Goal: Information Seeking & Learning: Check status

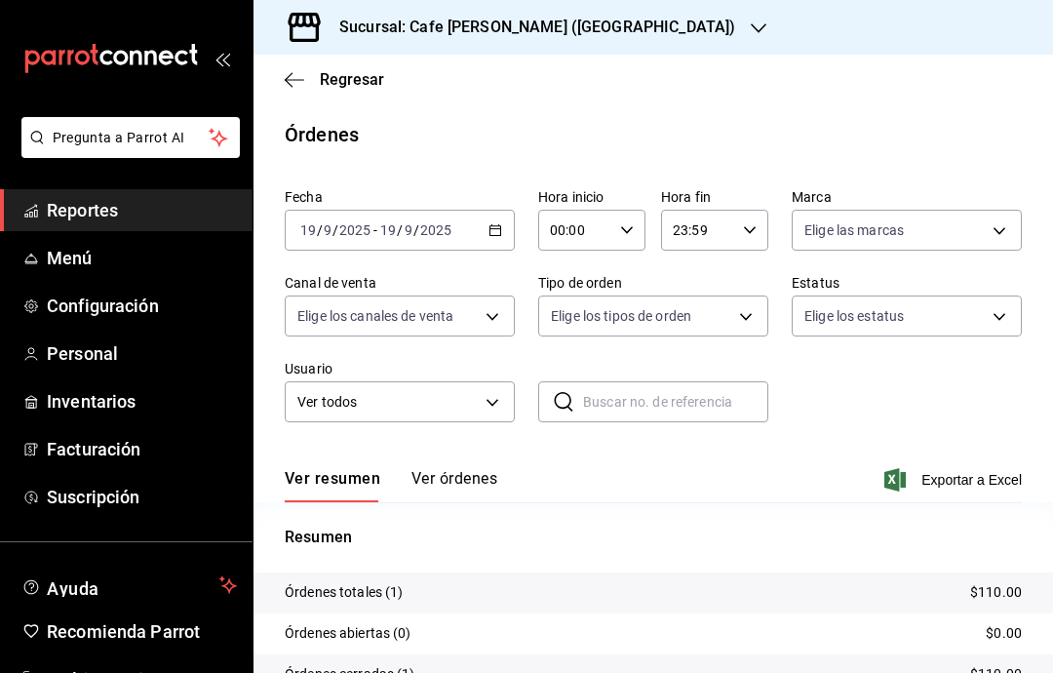
click at [93, 213] on span "Reportes" at bounding box center [142, 210] width 190 height 26
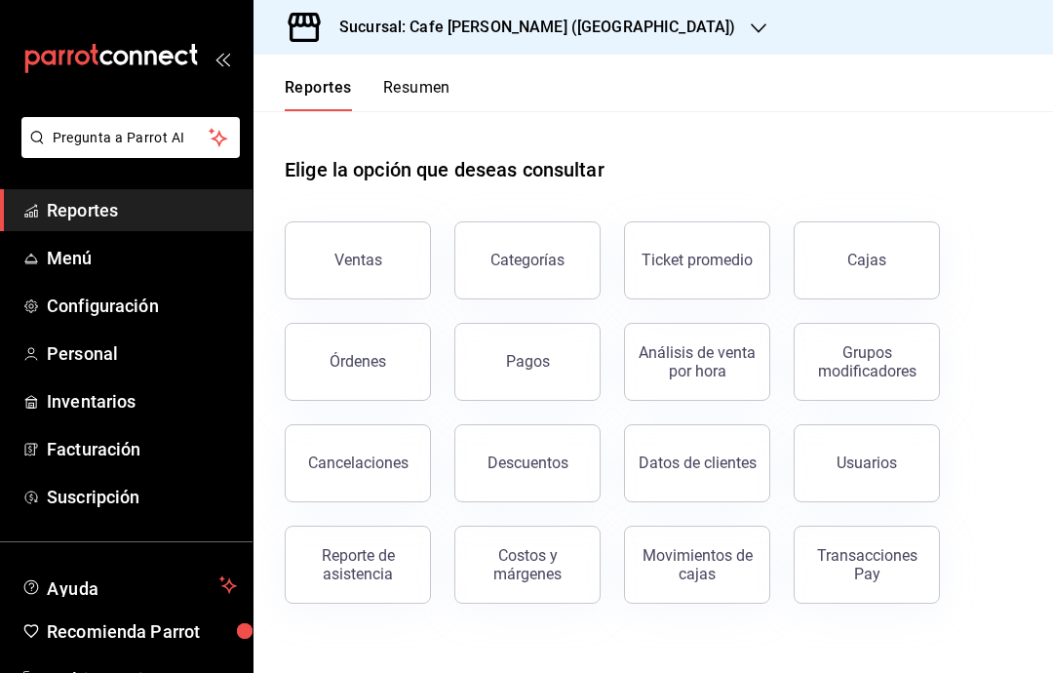
click at [354, 279] on button "Ventas" at bounding box center [358, 260] width 146 height 78
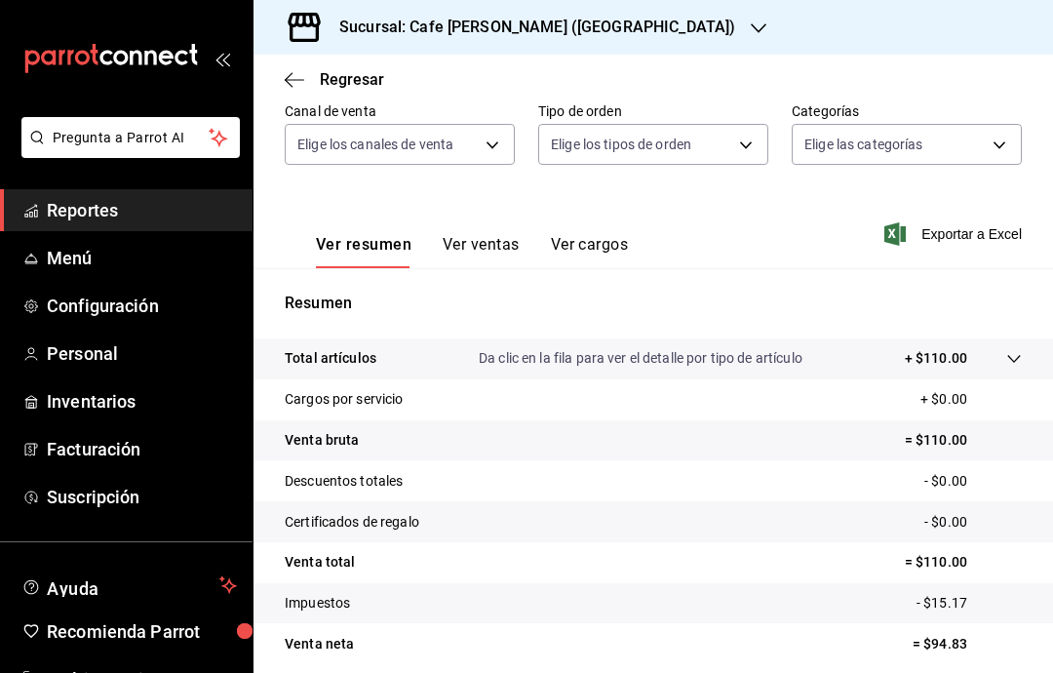
scroll to position [183, 0]
click at [751, 32] on icon "button" at bounding box center [759, 28] width 16 height 16
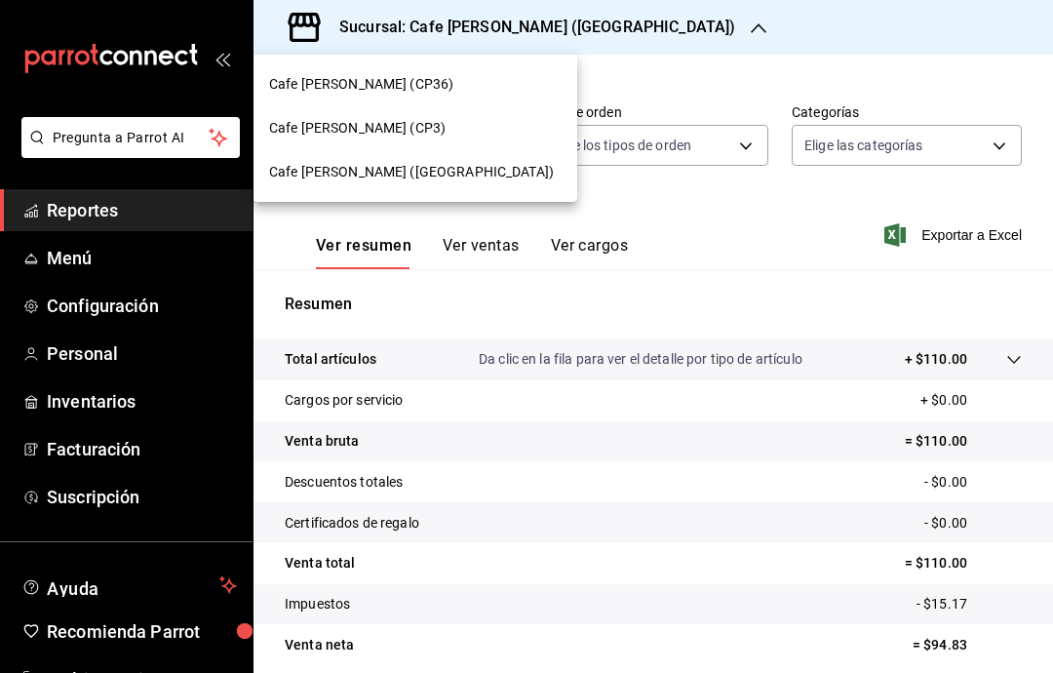
click at [449, 127] on div "Cafe [PERSON_NAME] (CP3)" at bounding box center [415, 128] width 293 height 20
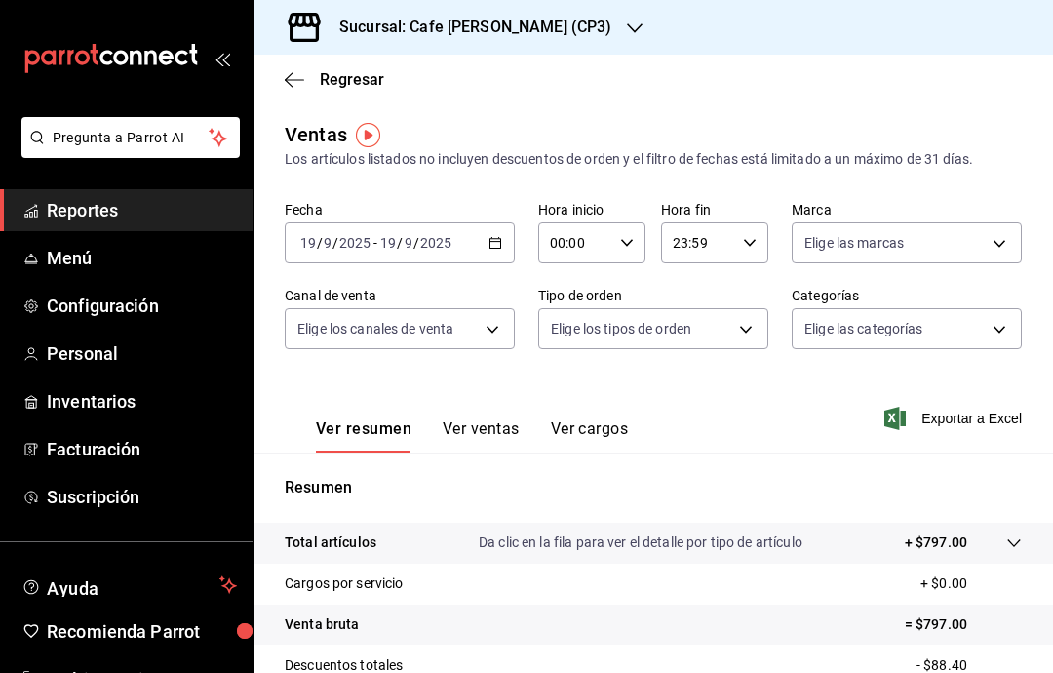
click at [122, 667] on span "Multi Usuario" at bounding box center [142, 679] width 190 height 26
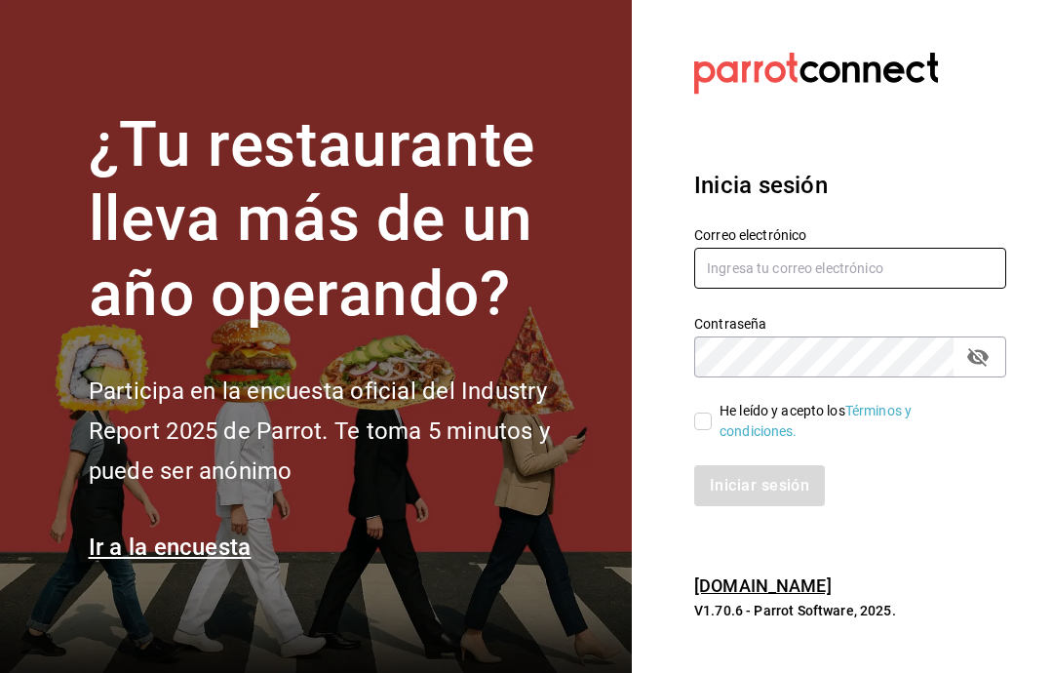
click at [832, 289] on input "text" at bounding box center [850, 268] width 312 height 41
type input "multiusuario@cafemoreto.com"
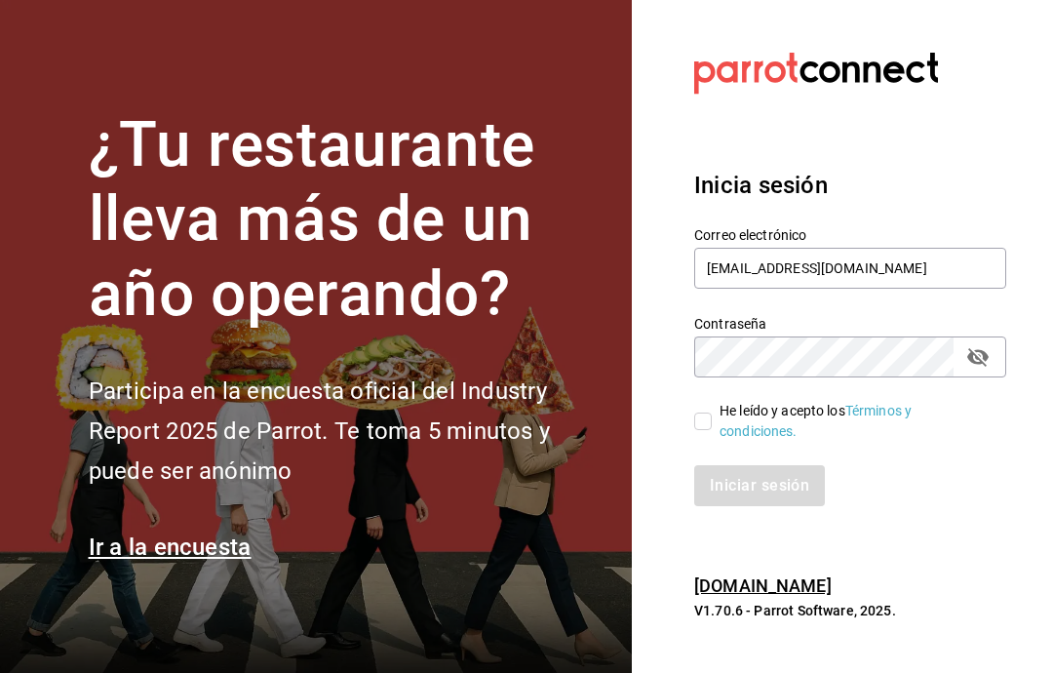
click at [704, 430] on input "He leído y acepto los Términos y condiciones." at bounding box center [703, 421] width 18 height 18
checkbox input "true"
click at [823, 506] on button "Iniciar sesión" at bounding box center [760, 485] width 133 height 41
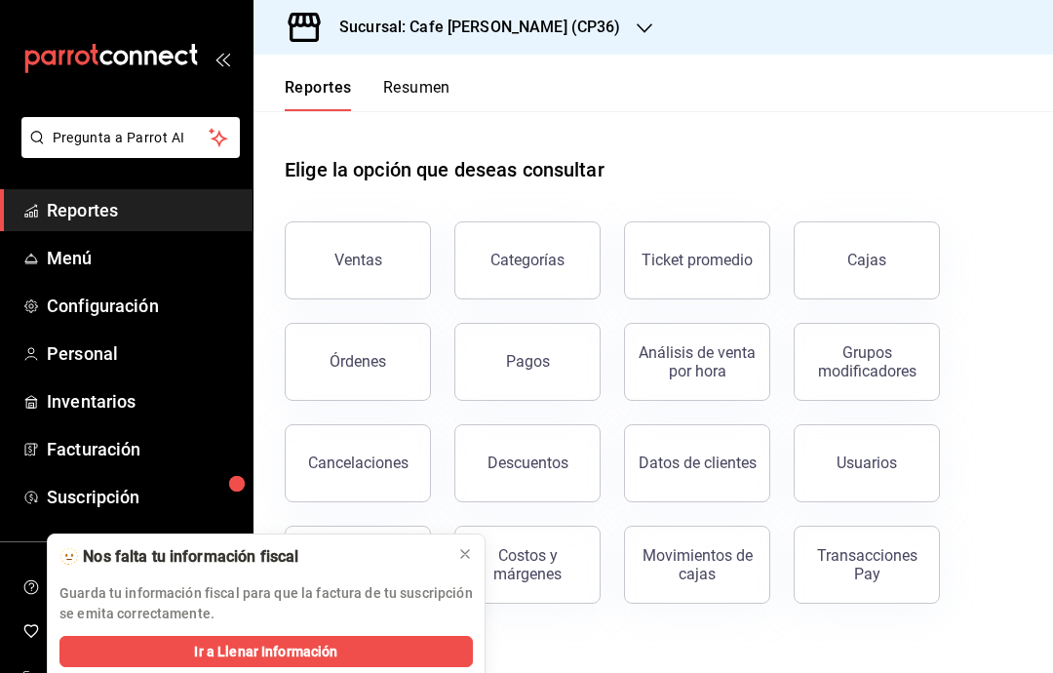
click at [566, 40] on div "Sucursal: Cafe [PERSON_NAME] (CP36)" at bounding box center [464, 27] width 391 height 55
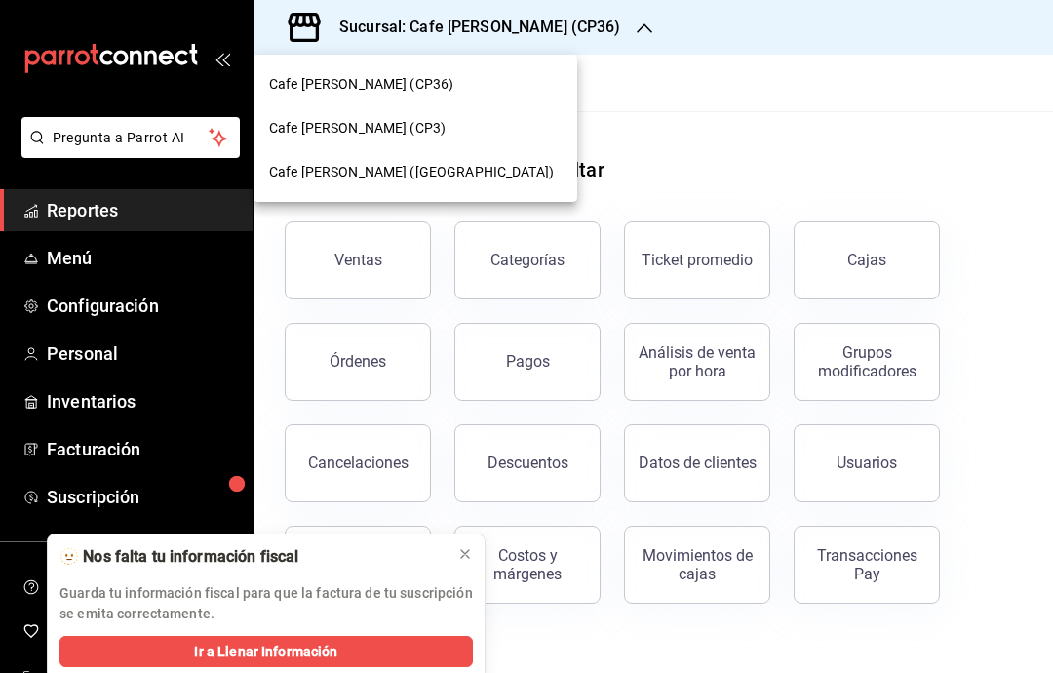
click at [444, 133] on div "Cafe [PERSON_NAME] (CP3)" at bounding box center [415, 128] width 293 height 20
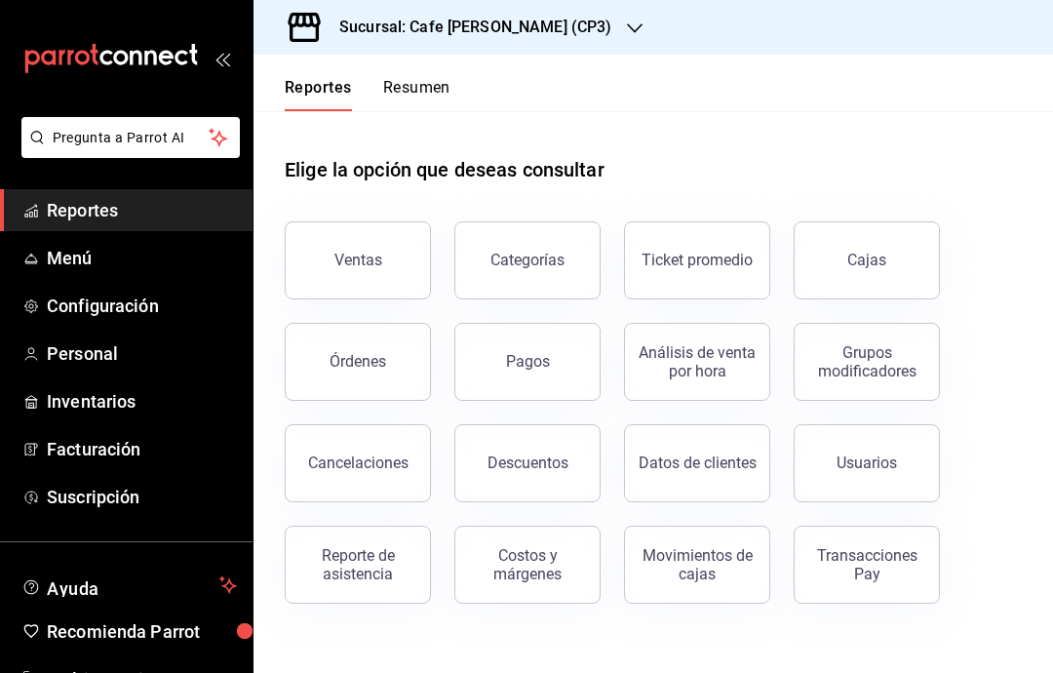
click at [382, 261] on button "Ventas" at bounding box center [358, 260] width 146 height 78
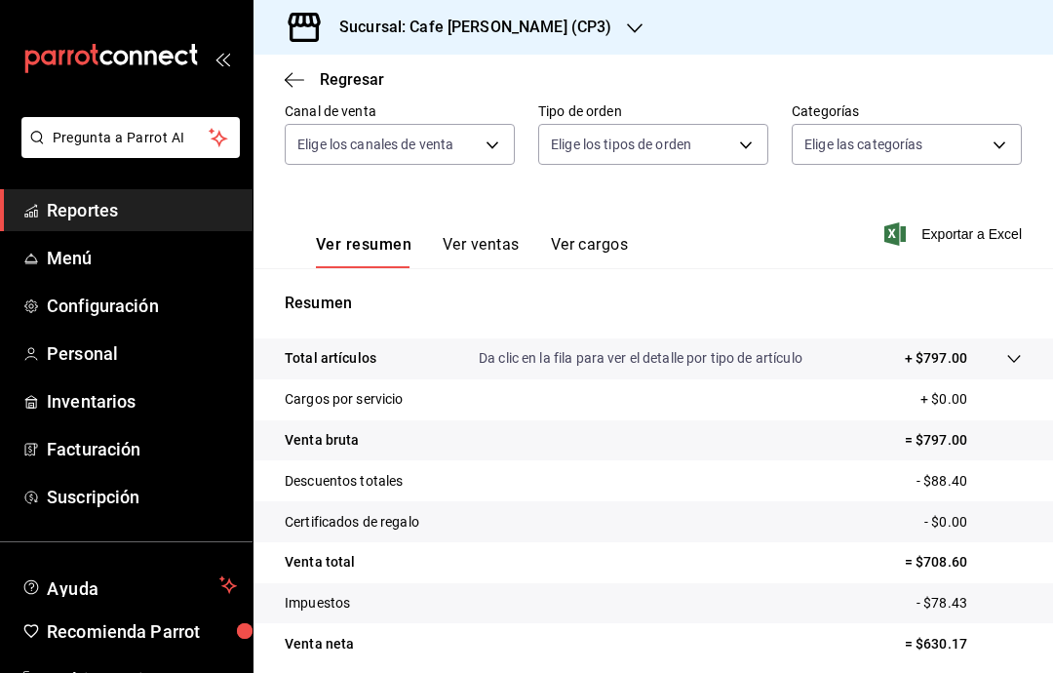
scroll to position [183, 0]
click at [487, 252] on button "Ver ventas" at bounding box center [481, 252] width 77 height 33
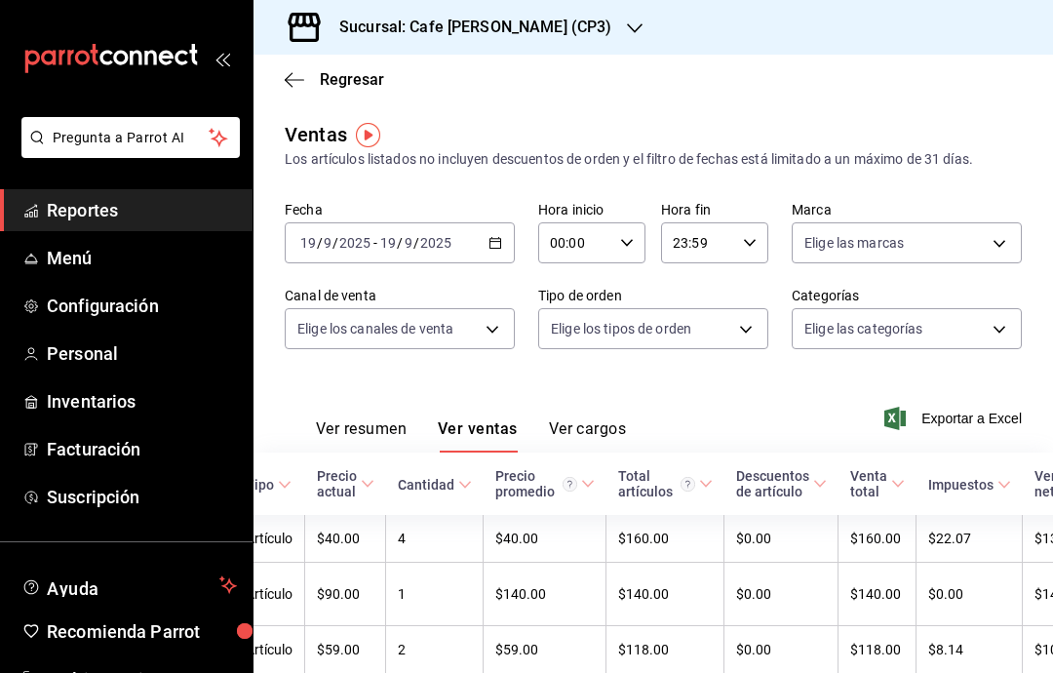
click at [73, 230] on link "Reportes" at bounding box center [126, 210] width 253 height 42
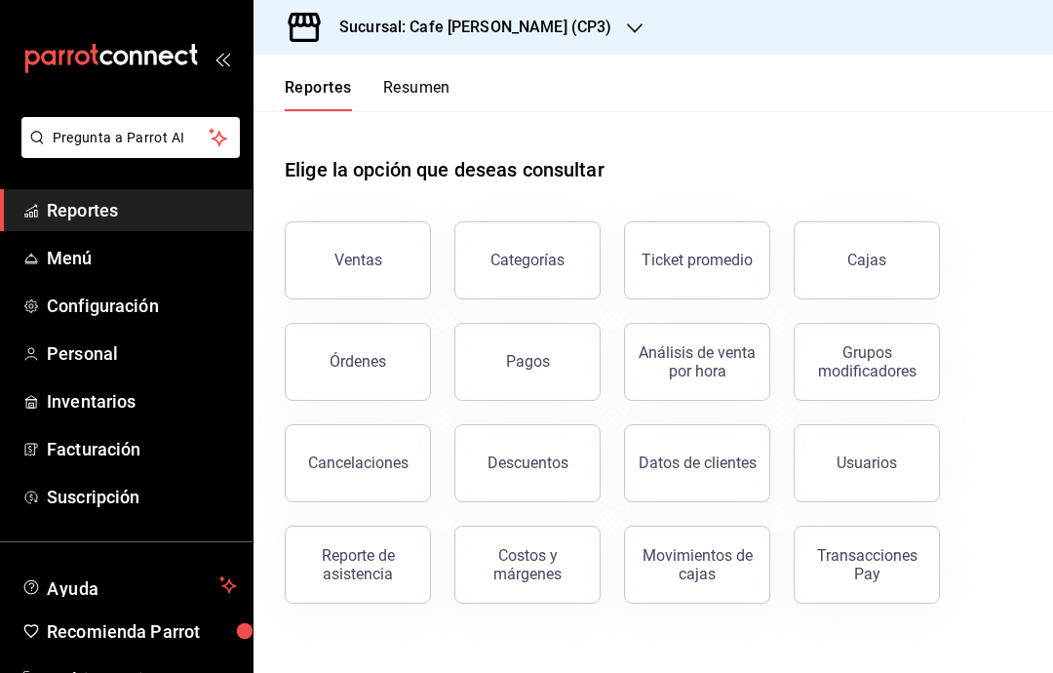
click at [70, 210] on span "Reportes" at bounding box center [142, 210] width 190 height 26
click at [319, 352] on button "Órdenes" at bounding box center [358, 362] width 146 height 78
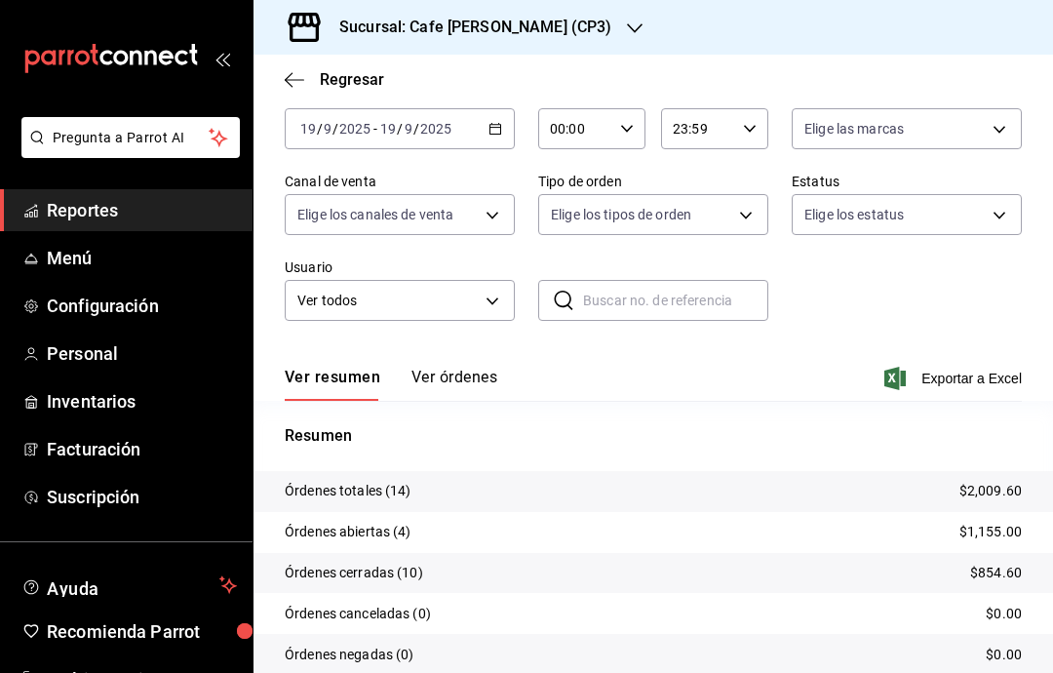
scroll to position [100, 0]
click at [294, 532] on p "Órdenes abiertas (4)" at bounding box center [348, 533] width 127 height 20
click at [404, 535] on p "Órdenes abiertas (4)" at bounding box center [348, 533] width 127 height 20
click at [451, 369] on button "Ver órdenes" at bounding box center [455, 385] width 86 height 33
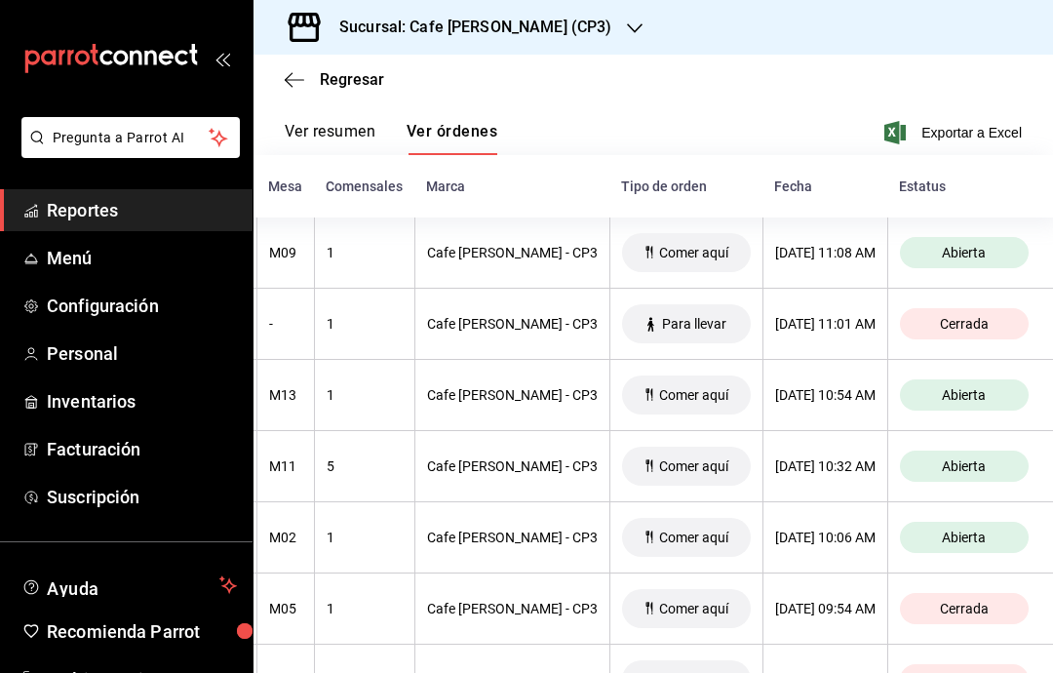
scroll to position [0, 391]
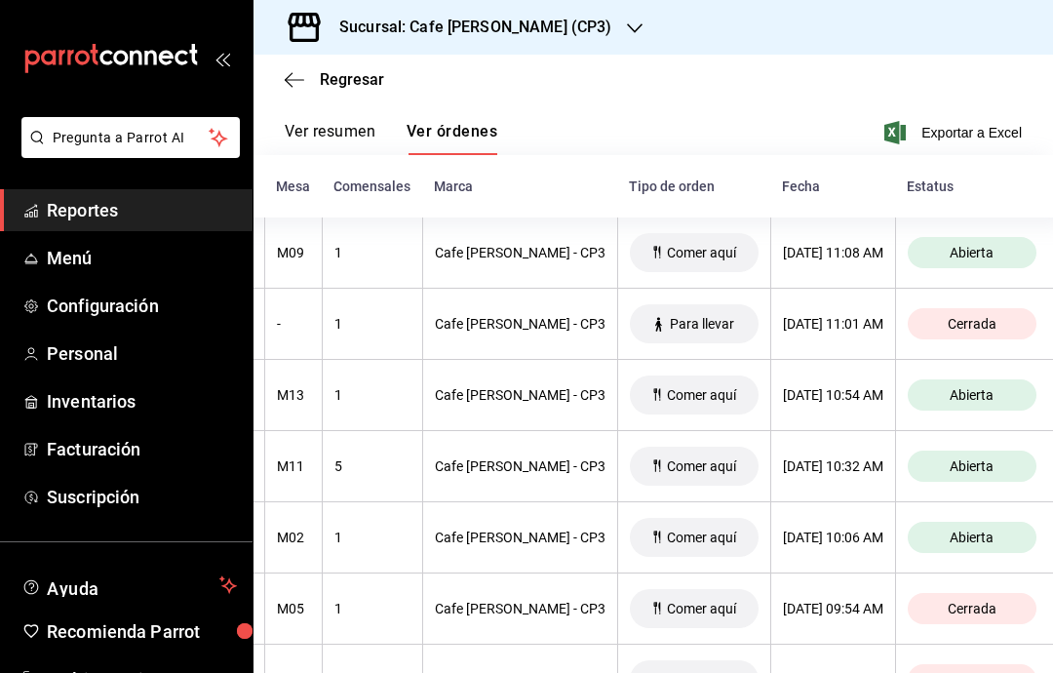
click at [0, 260] on link "Menú" at bounding box center [126, 258] width 253 height 42
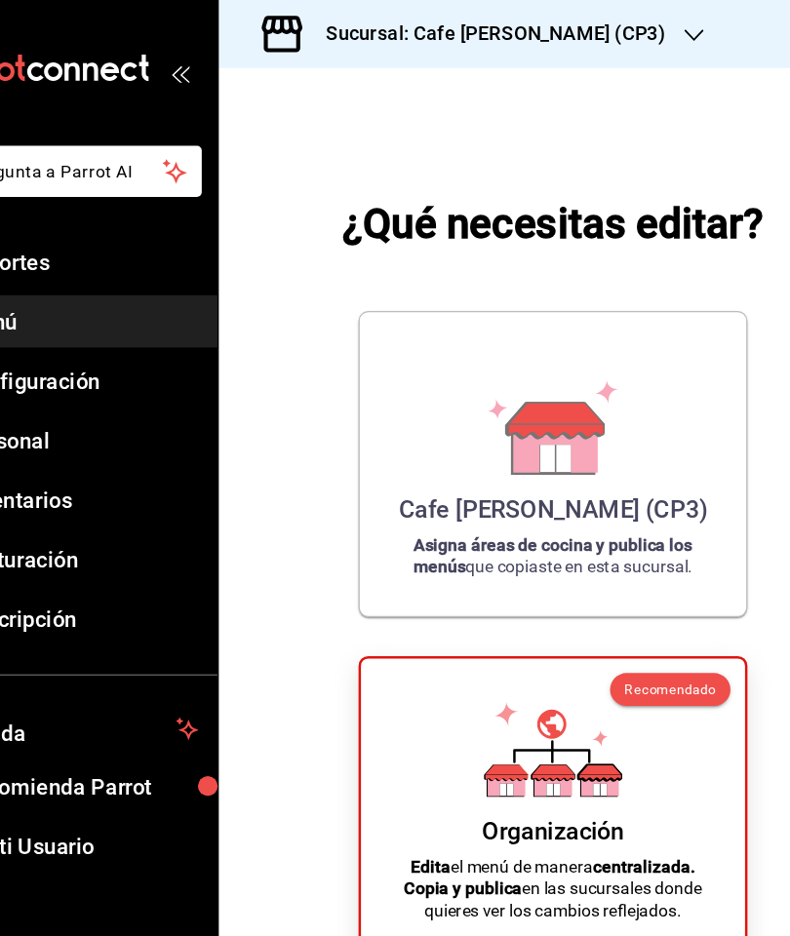
scroll to position [78, 0]
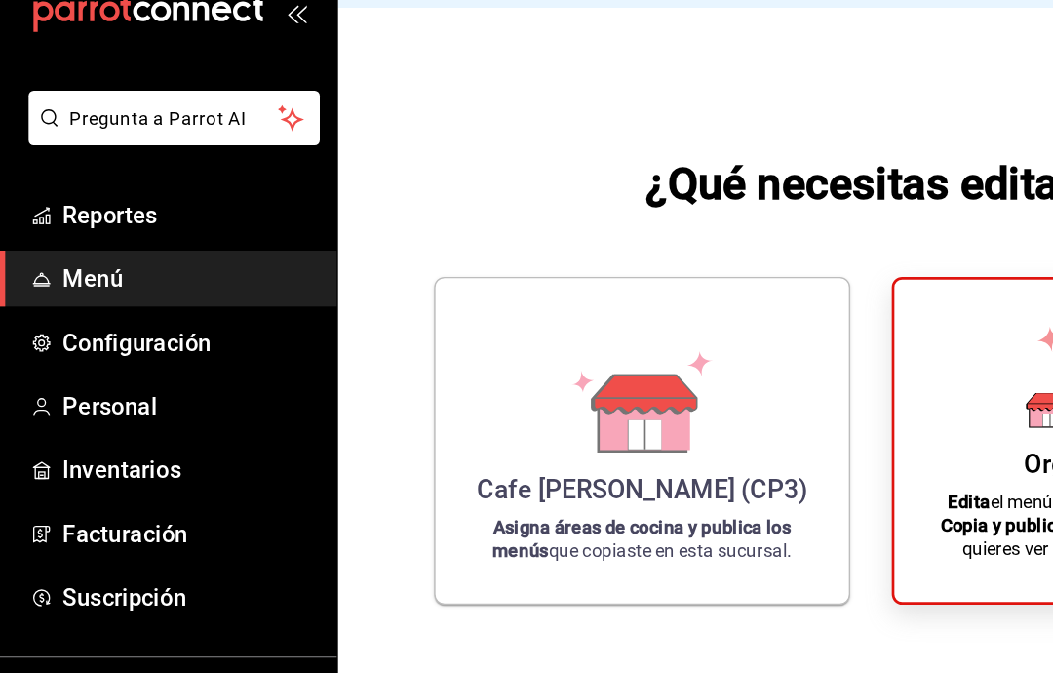
click at [68, 197] on span "Reportes" at bounding box center [142, 210] width 190 height 26
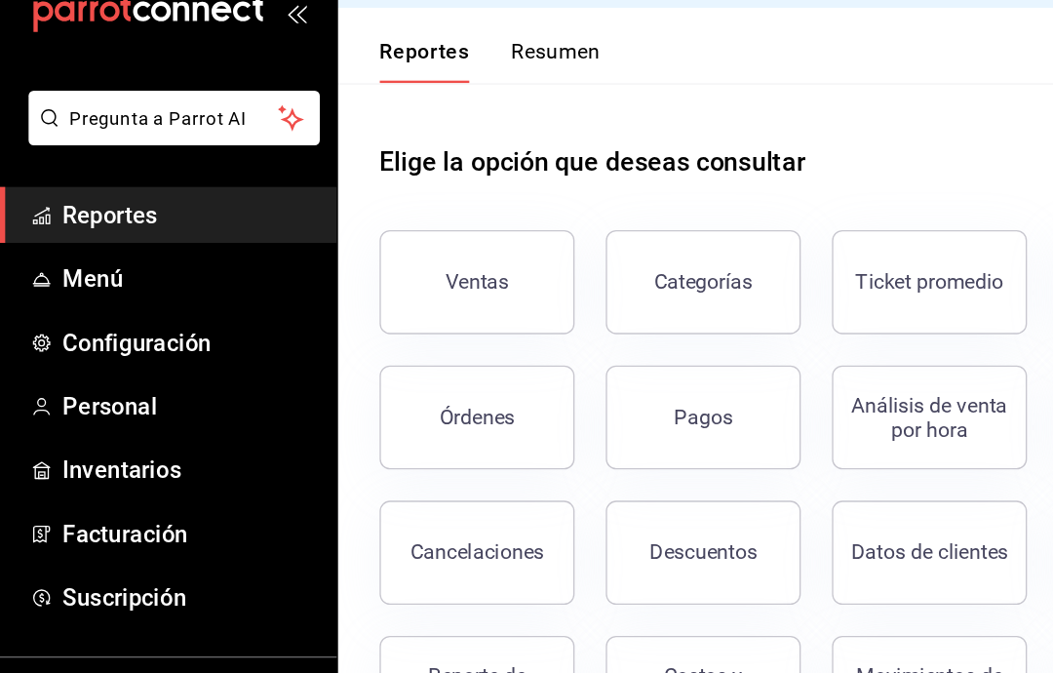
click at [342, 352] on div "Órdenes" at bounding box center [358, 361] width 57 height 19
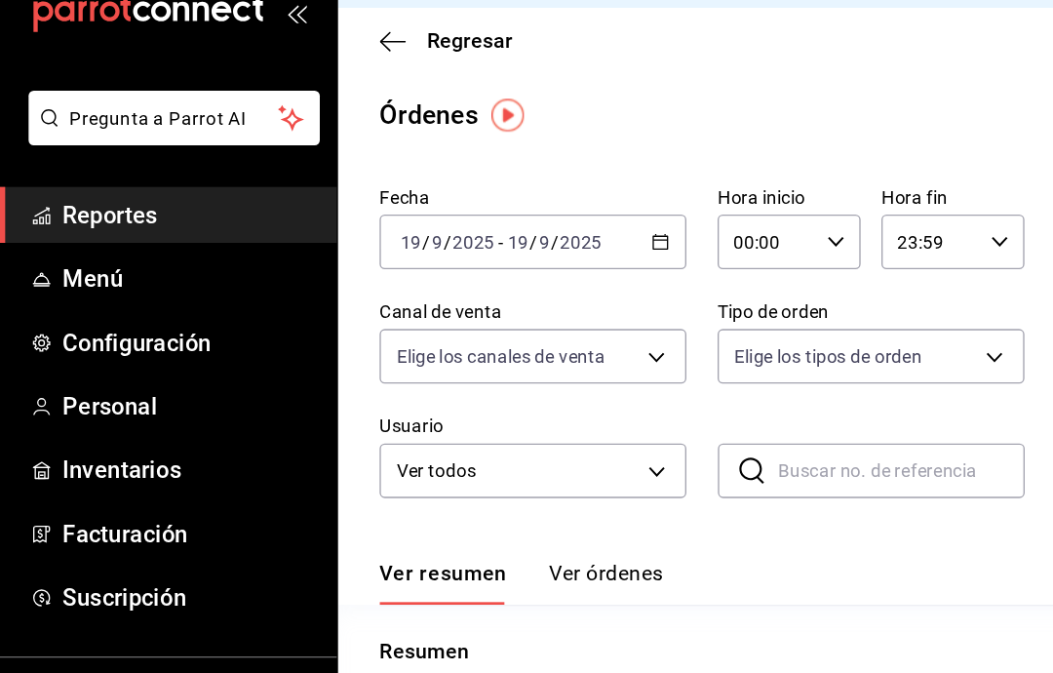
click at [444, 469] on button "Ver órdenes" at bounding box center [455, 485] width 86 height 33
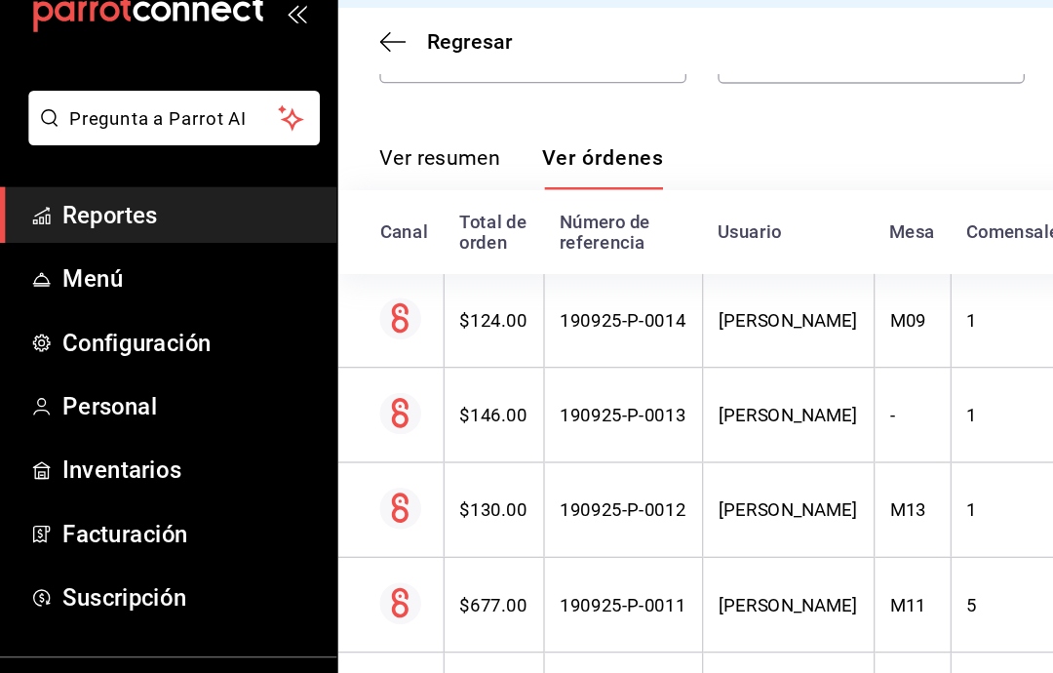
click at [294, 71] on icon "button" at bounding box center [295, 80] width 20 height 18
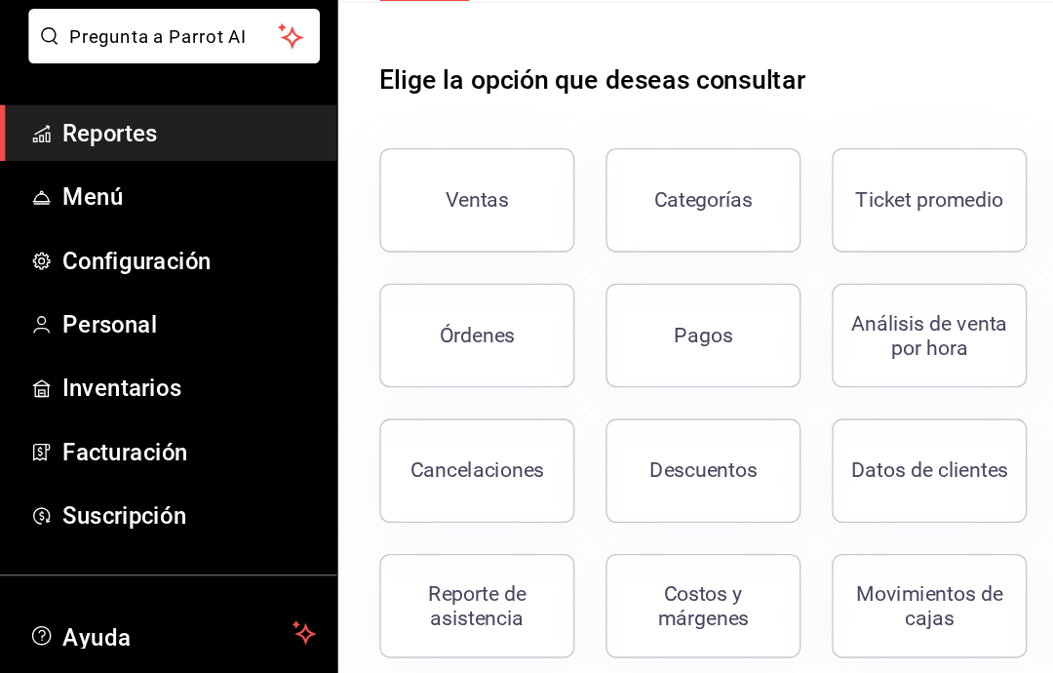
scroll to position [16, 0]
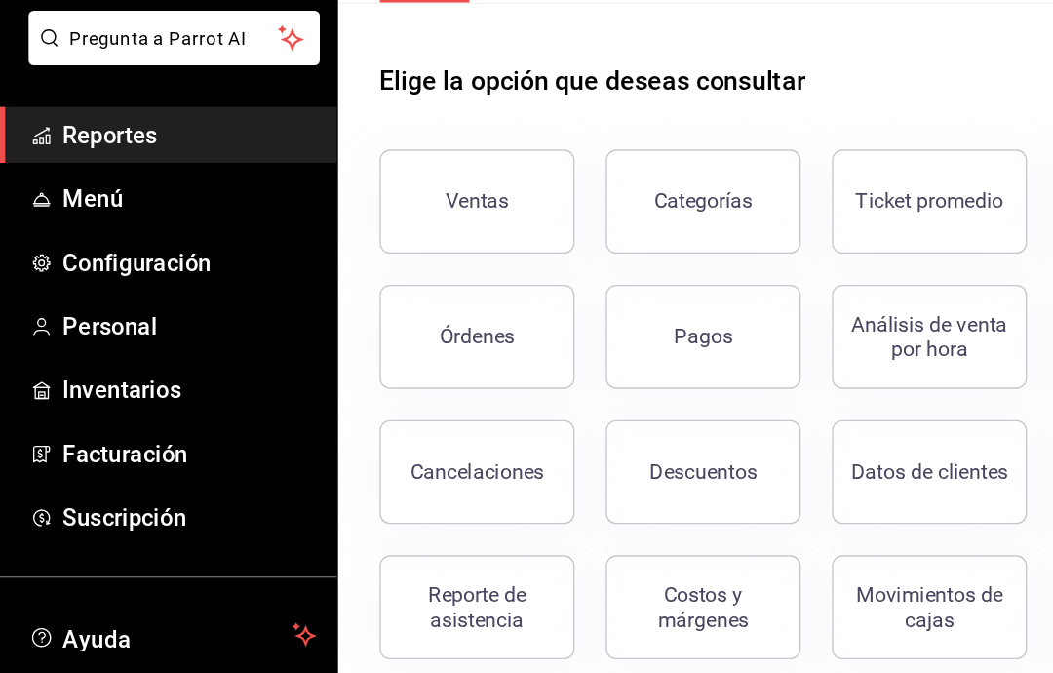
click at [713, 453] on div "Datos de clientes" at bounding box center [698, 462] width 118 height 19
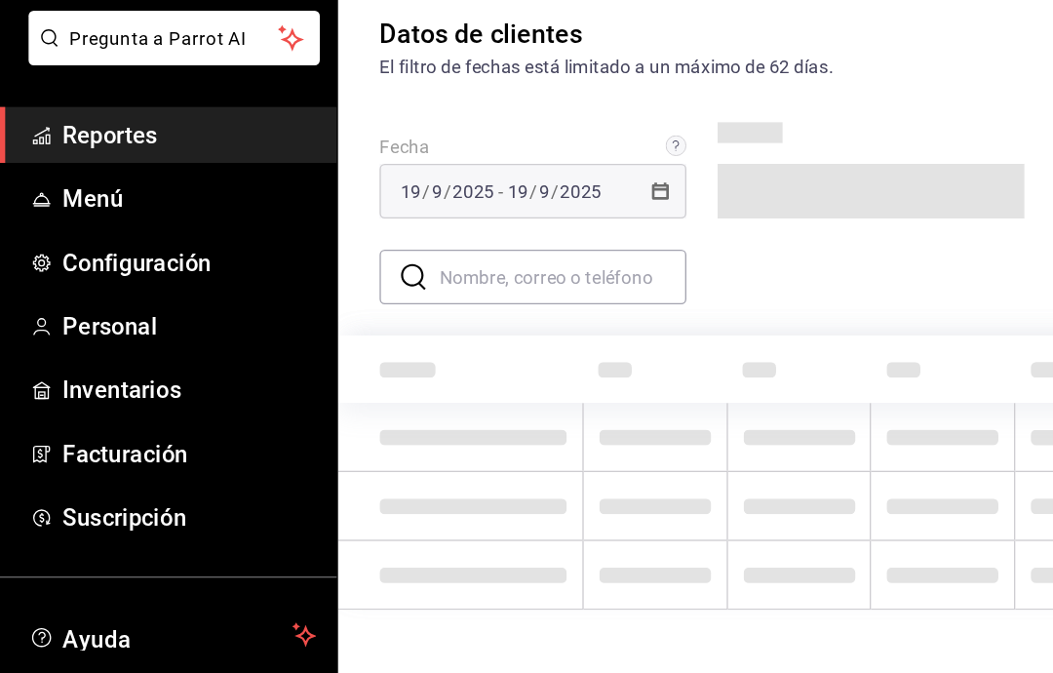
type input "PARROT,DIDI_FOOD,ONLINE"
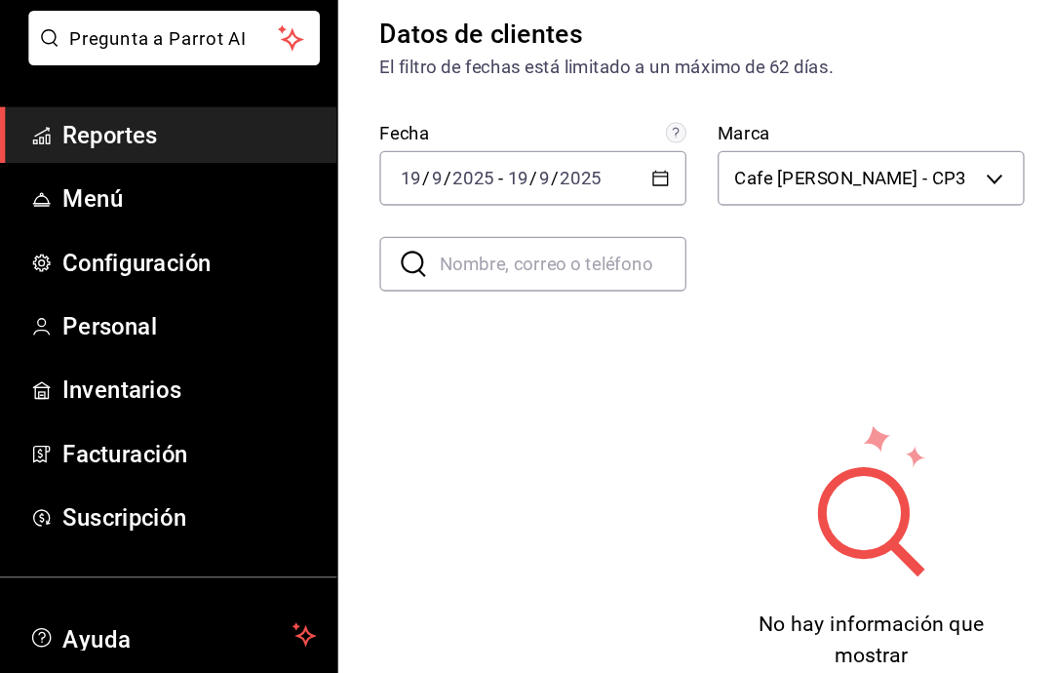
scroll to position [16, 0]
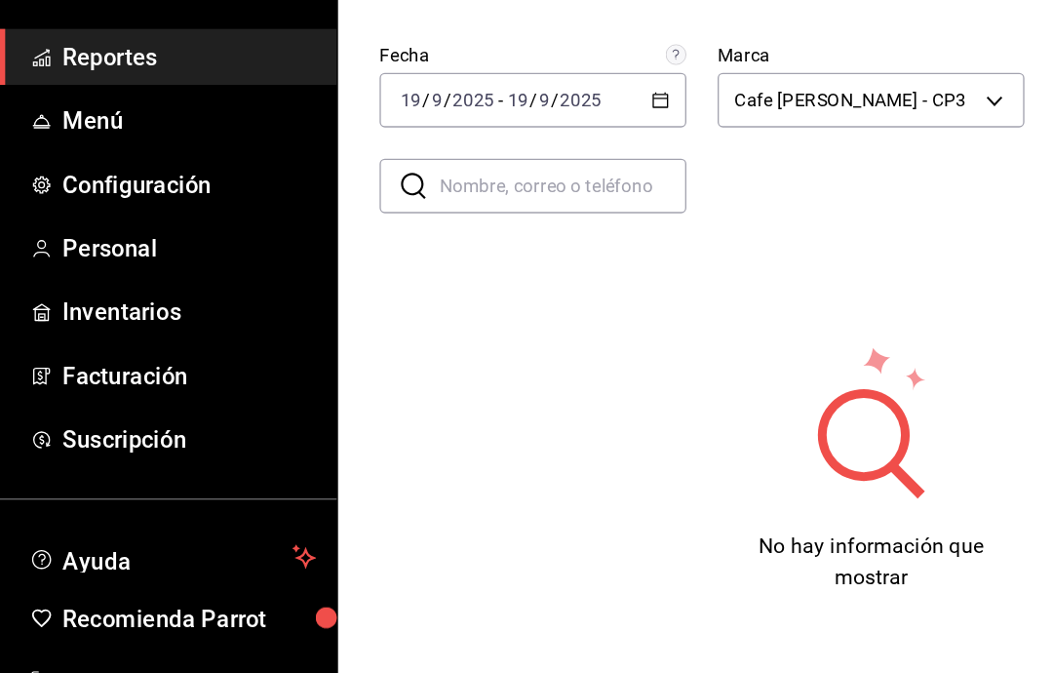
scroll to position [15, 0]
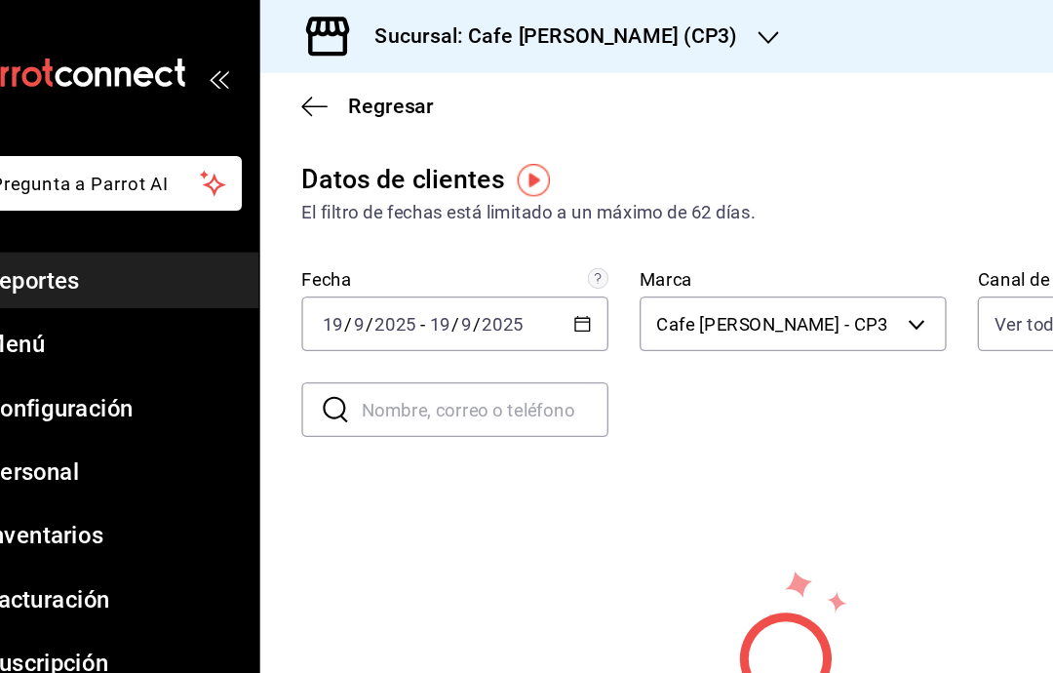
click at [285, 78] on icon "button" at bounding box center [295, 80] width 20 height 18
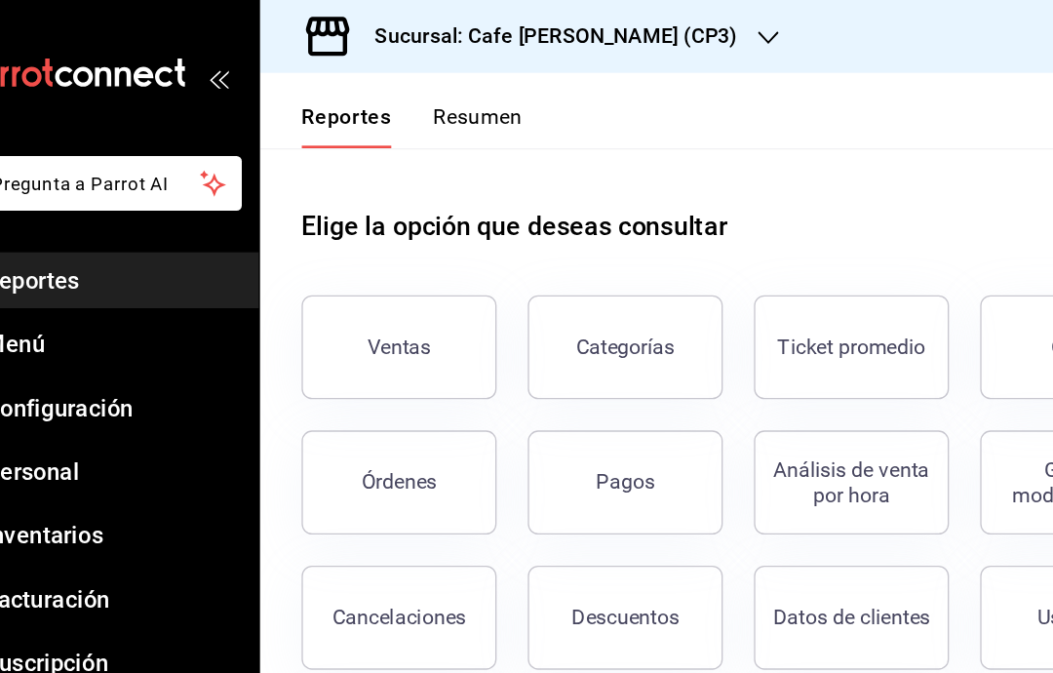
click at [338, 365] on button "Órdenes" at bounding box center [358, 362] width 146 height 78
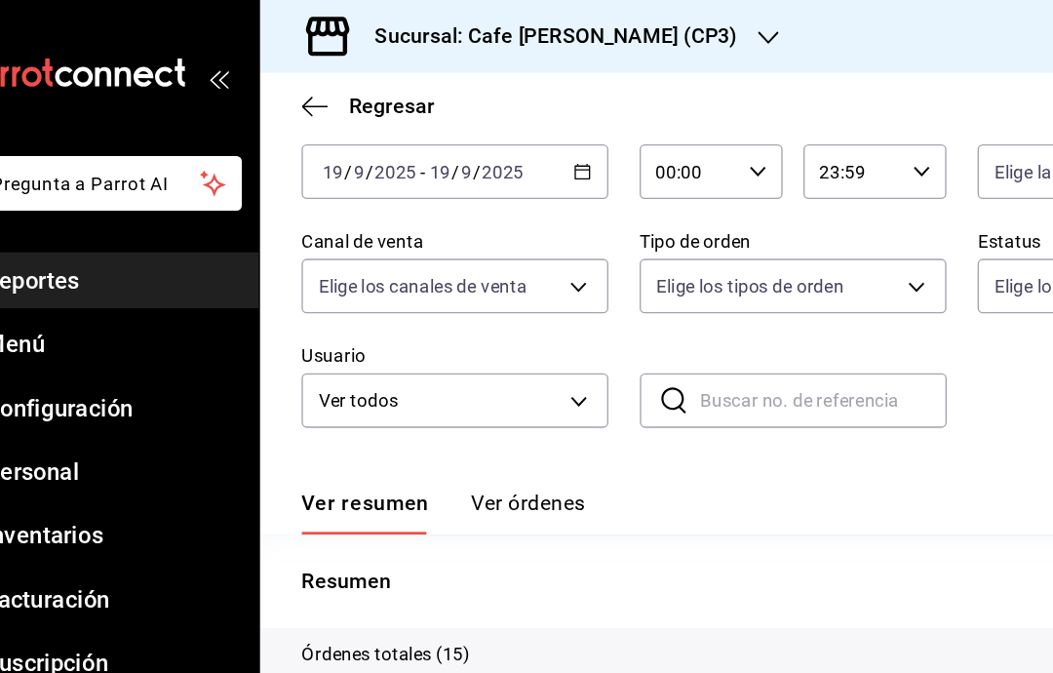
scroll to position [100, 0]
click at [412, 382] on button "Ver órdenes" at bounding box center [455, 385] width 86 height 33
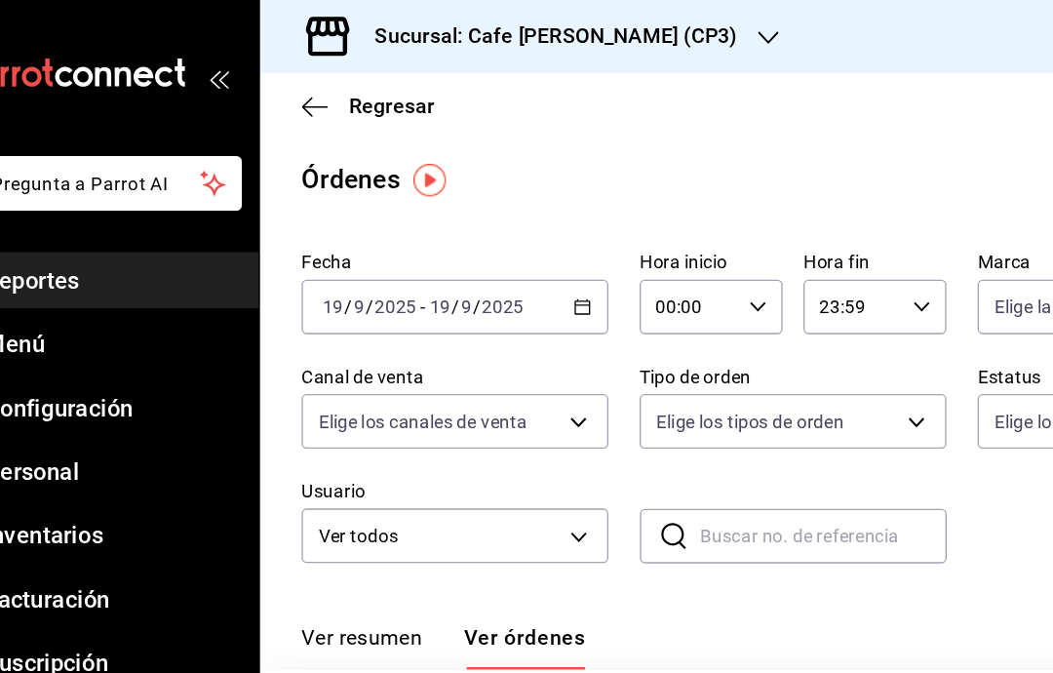
click at [673, 325] on body "Pregunta a Parrot AI Reportes Menú Configuración Personal Inventarios Facturaci…" at bounding box center [526, 336] width 1053 height 673
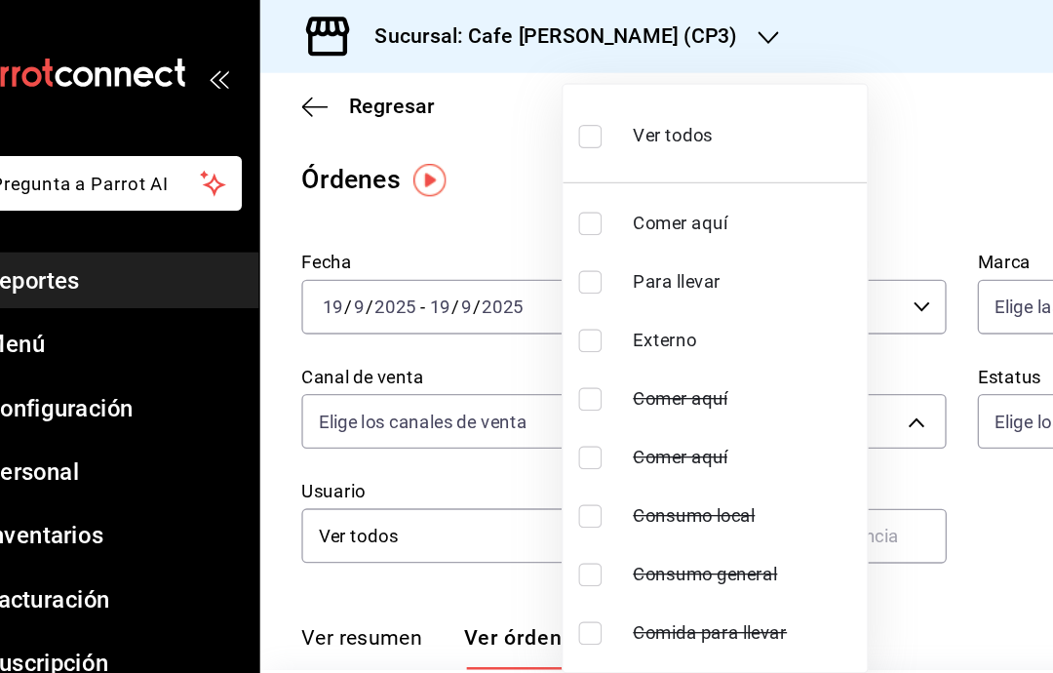
click at [726, 138] on div at bounding box center [526, 336] width 1053 height 673
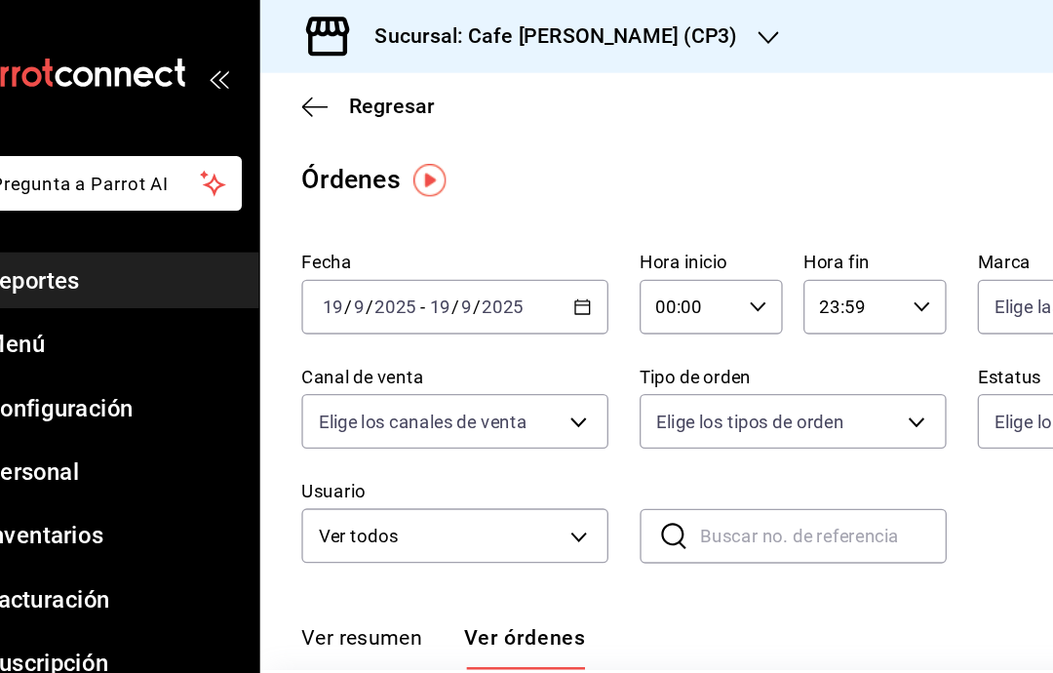
click at [285, 85] on icon "button" at bounding box center [289, 79] width 8 height 15
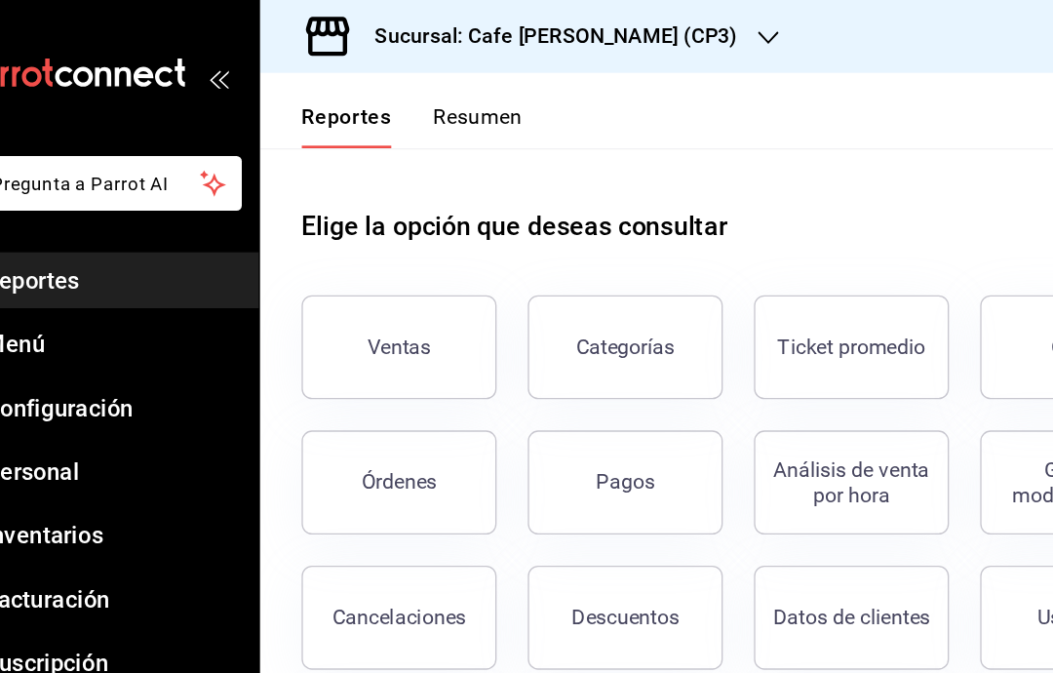
click at [383, 87] on button "Resumen" at bounding box center [416, 94] width 67 height 33
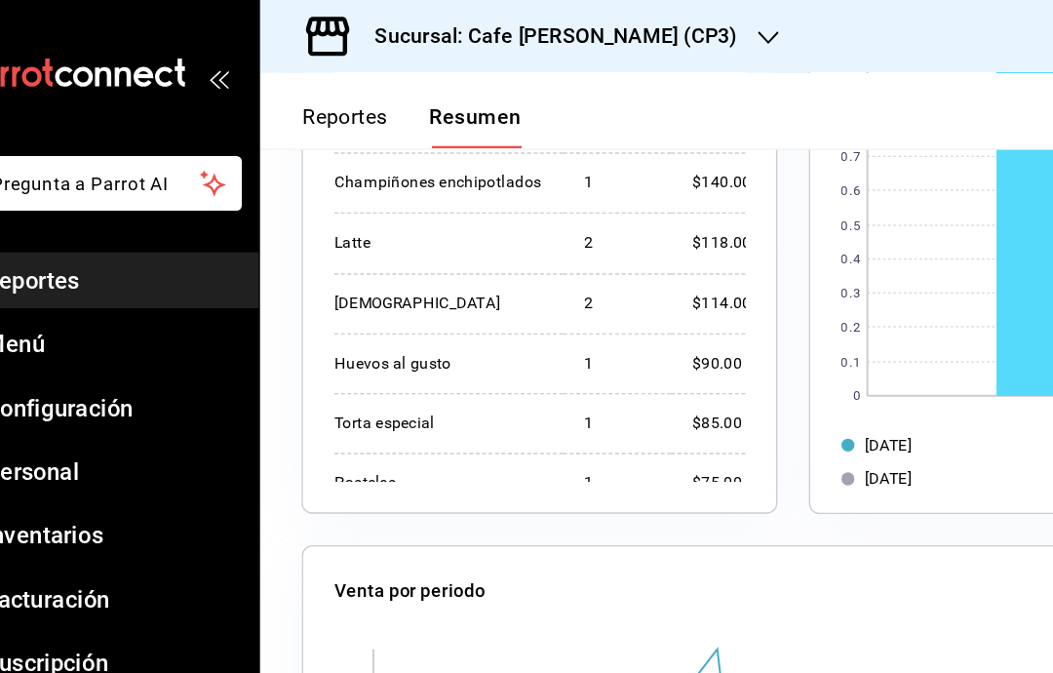
click at [47, 258] on span "Menú" at bounding box center [142, 258] width 190 height 26
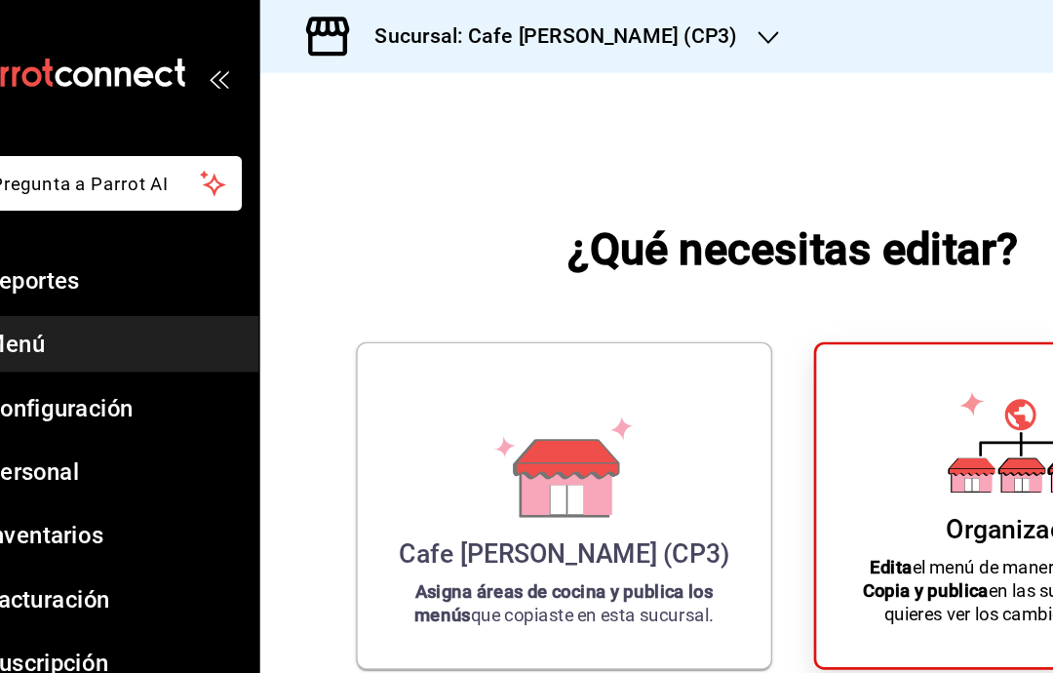
click at [350, 354] on div "Cafe [PERSON_NAME] (CP3) Asigna áreas de cocina y publica los menús que copiast…" at bounding box center [481, 379] width 263 height 213
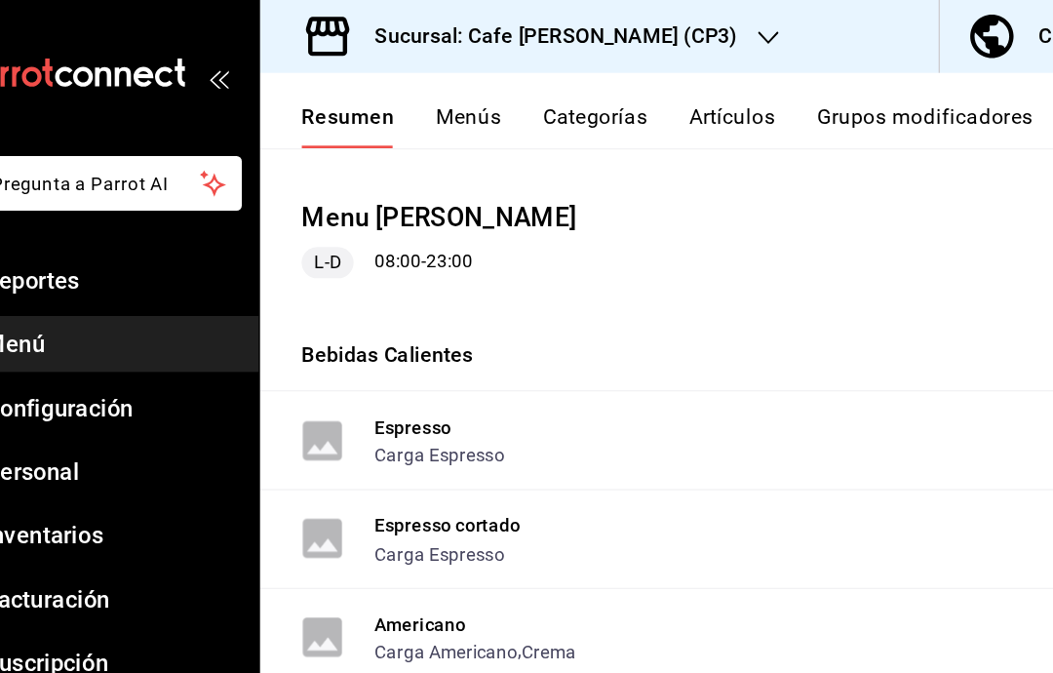
scroll to position [181, 0]
click at [68, 216] on span "Reportes" at bounding box center [142, 210] width 190 height 26
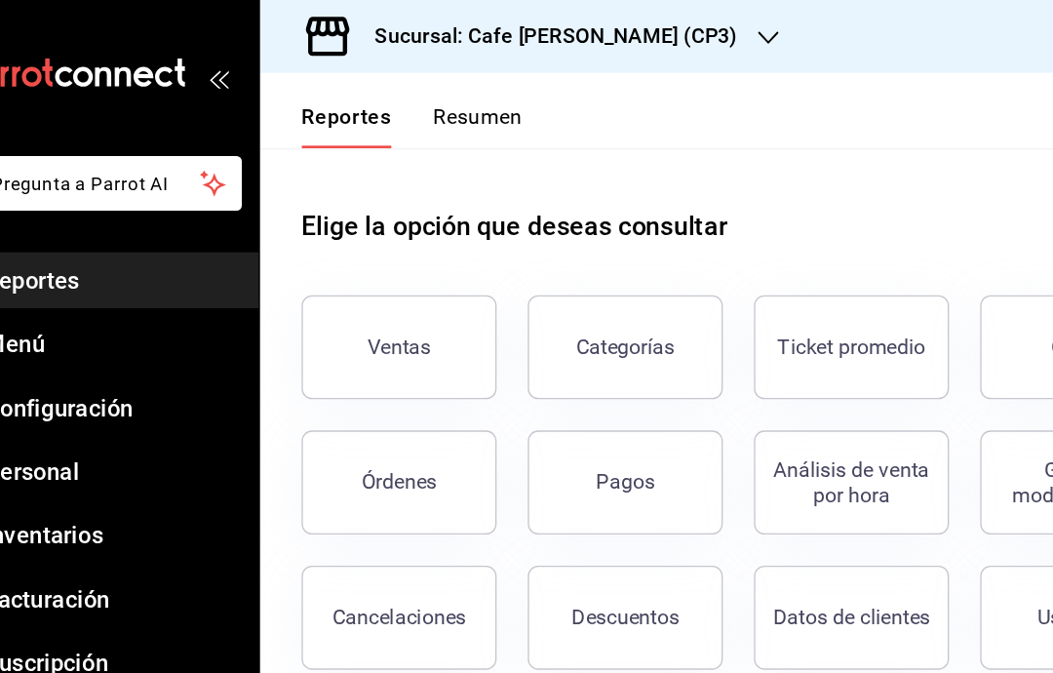
click at [334, 259] on div "Ventas" at bounding box center [358, 260] width 48 height 19
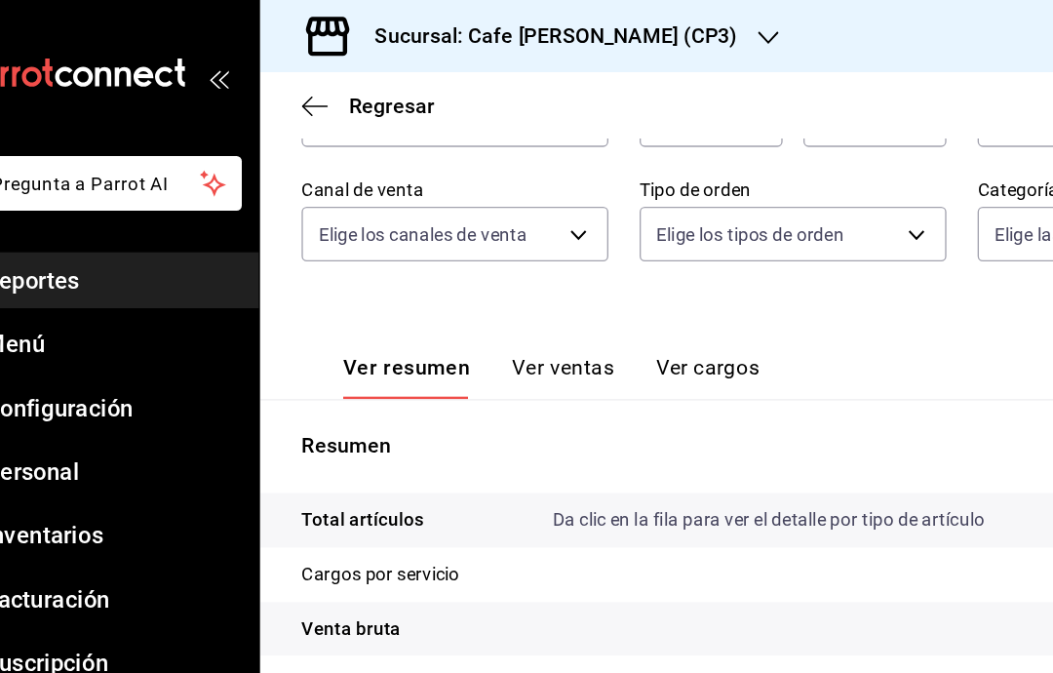
scroll to position [163, 0]
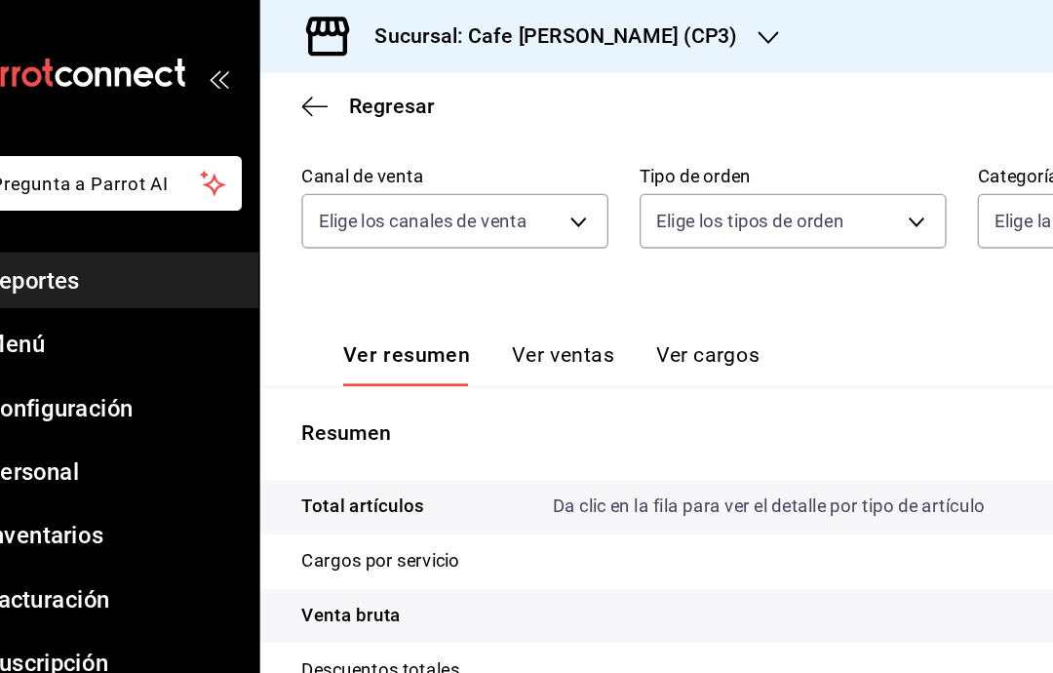
click at [443, 265] on button "Ver ventas" at bounding box center [481, 272] width 77 height 33
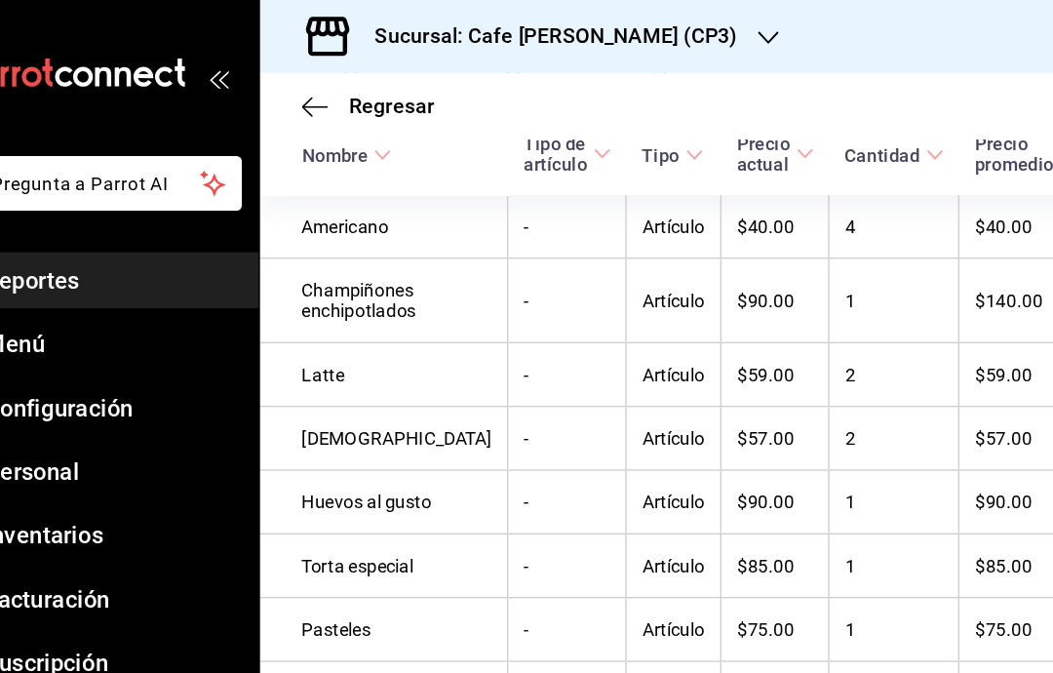
click at [47, 213] on span "Reportes" at bounding box center [142, 210] width 190 height 26
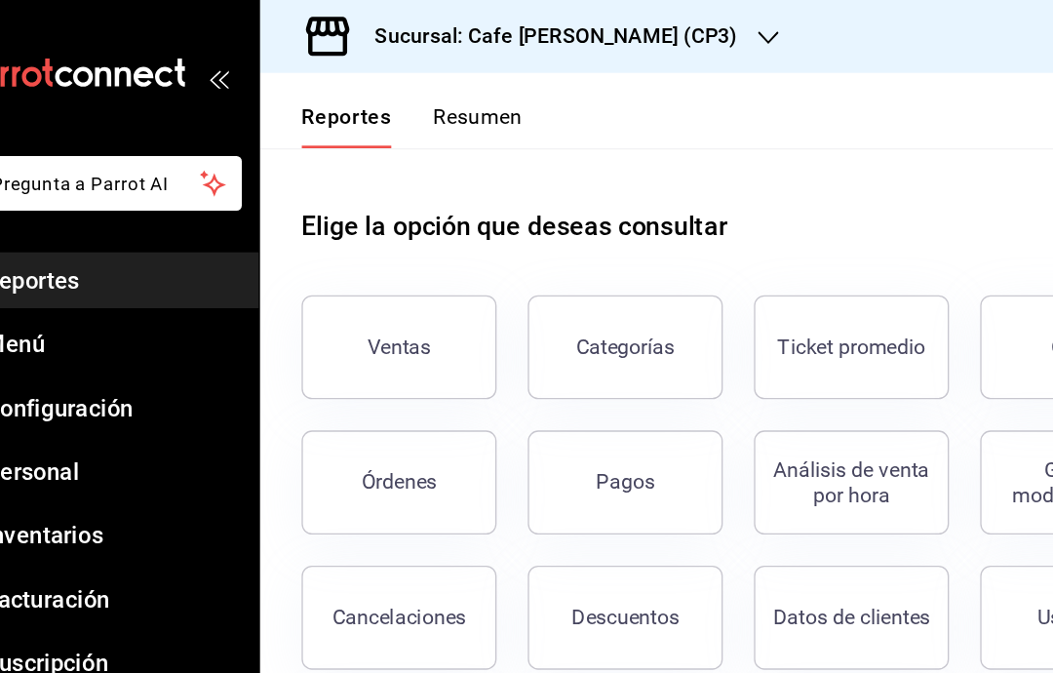
click at [330, 357] on div "Órdenes" at bounding box center [358, 361] width 57 height 19
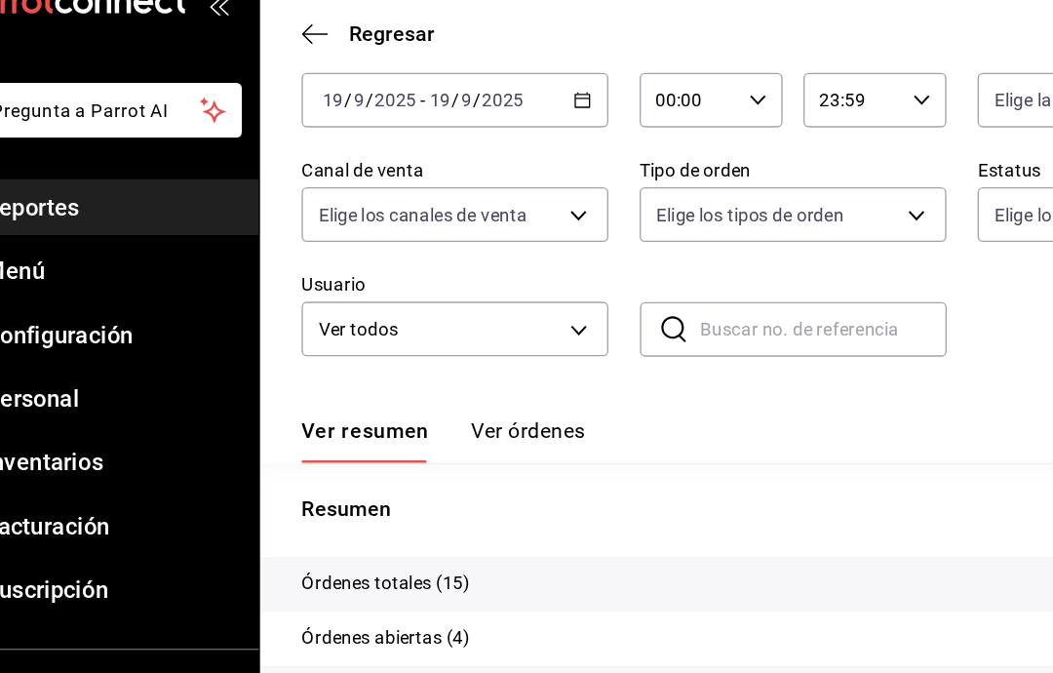
scroll to position [78, 0]
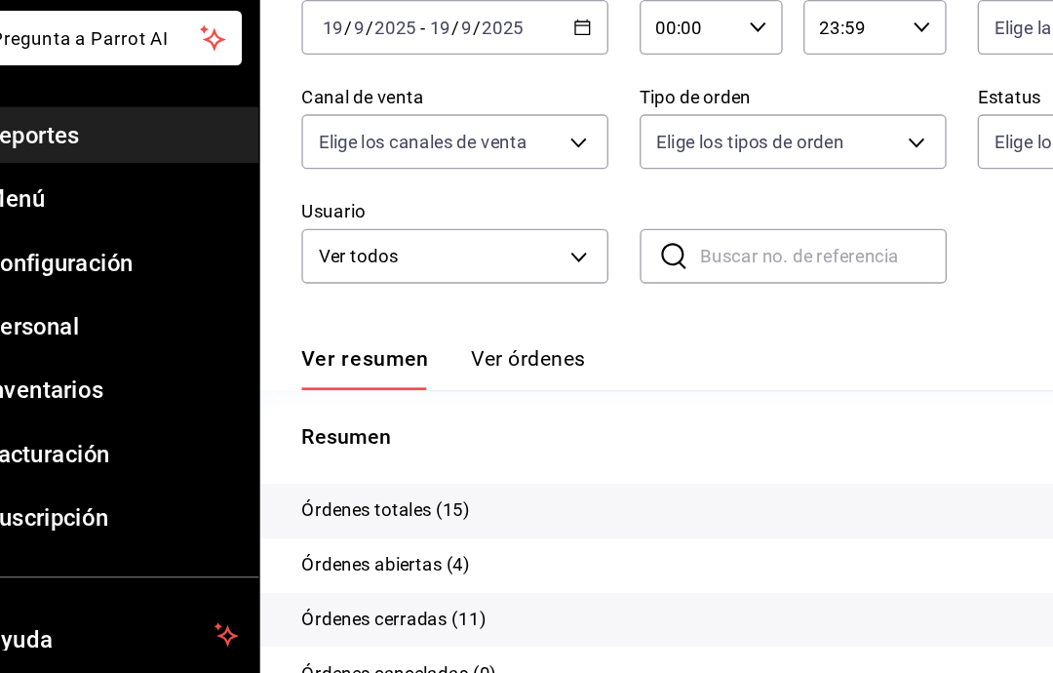
click at [285, 523] on p "Órdenes abiertas (4)" at bounding box center [348, 533] width 127 height 20
click at [333, 523] on p "Órdenes abiertas (4)" at bounding box center [348, 533] width 127 height 20
click at [412, 369] on button "Ver órdenes" at bounding box center [455, 385] width 86 height 33
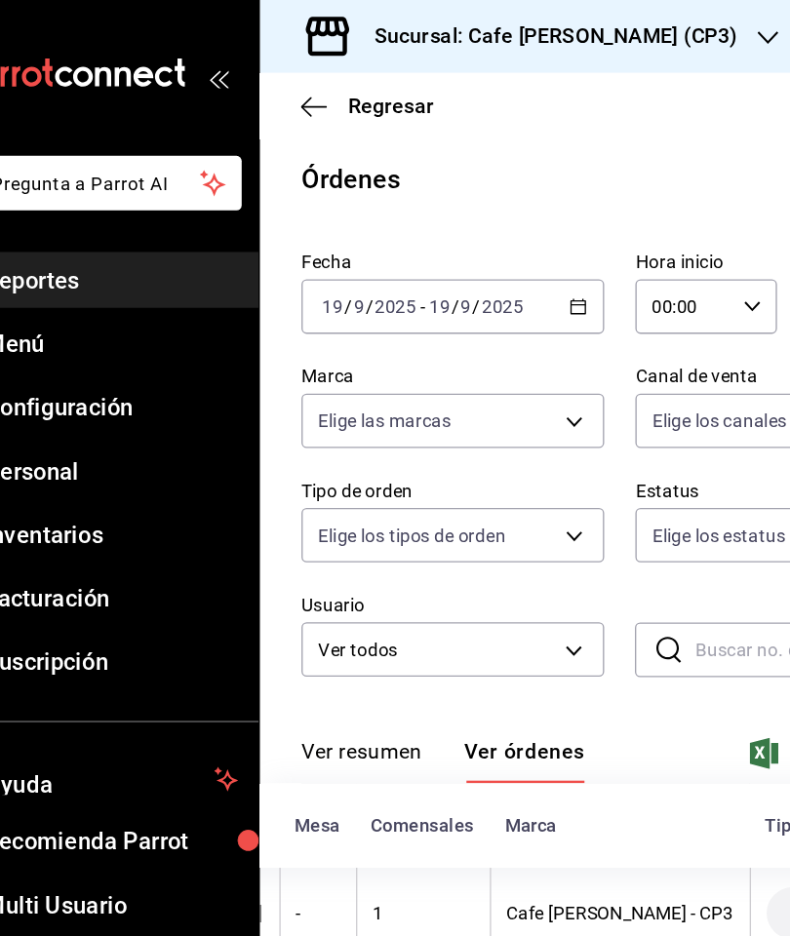
scroll to position [48, 0]
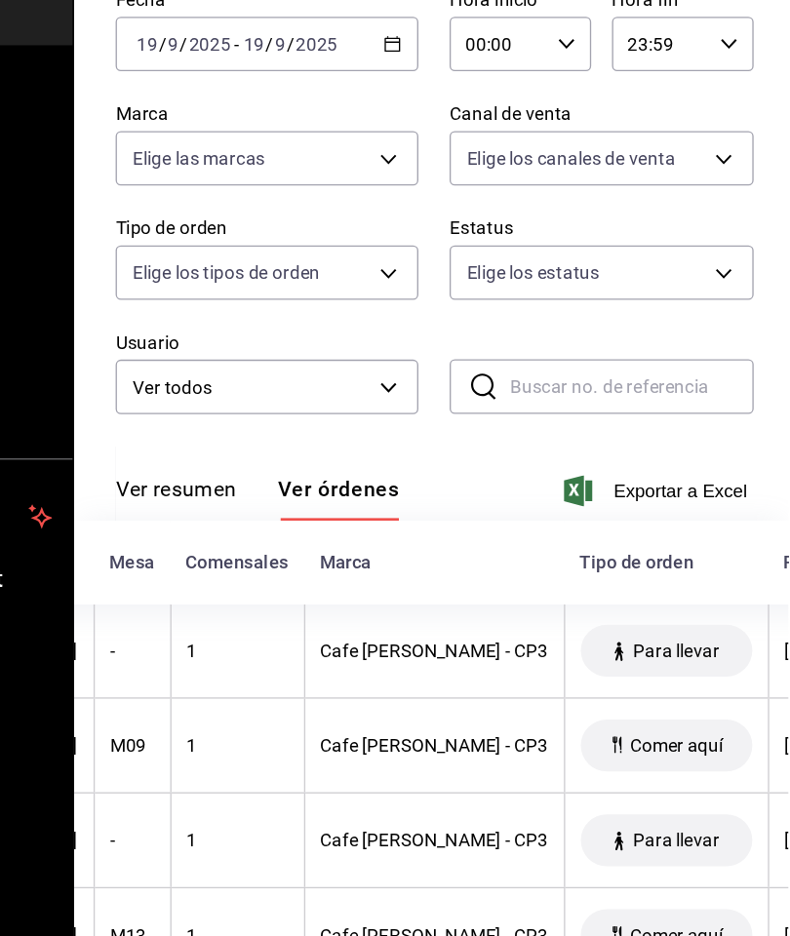
click at [621, 554] on icon "button" at bounding box center [631, 565] width 21 height 23
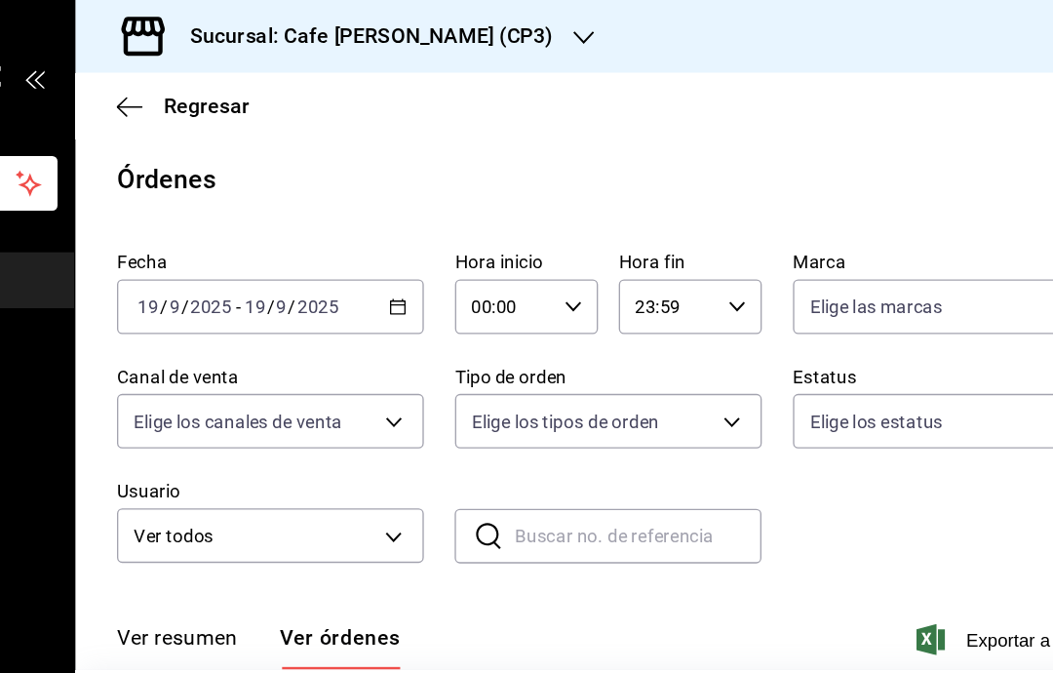
scroll to position [68, 0]
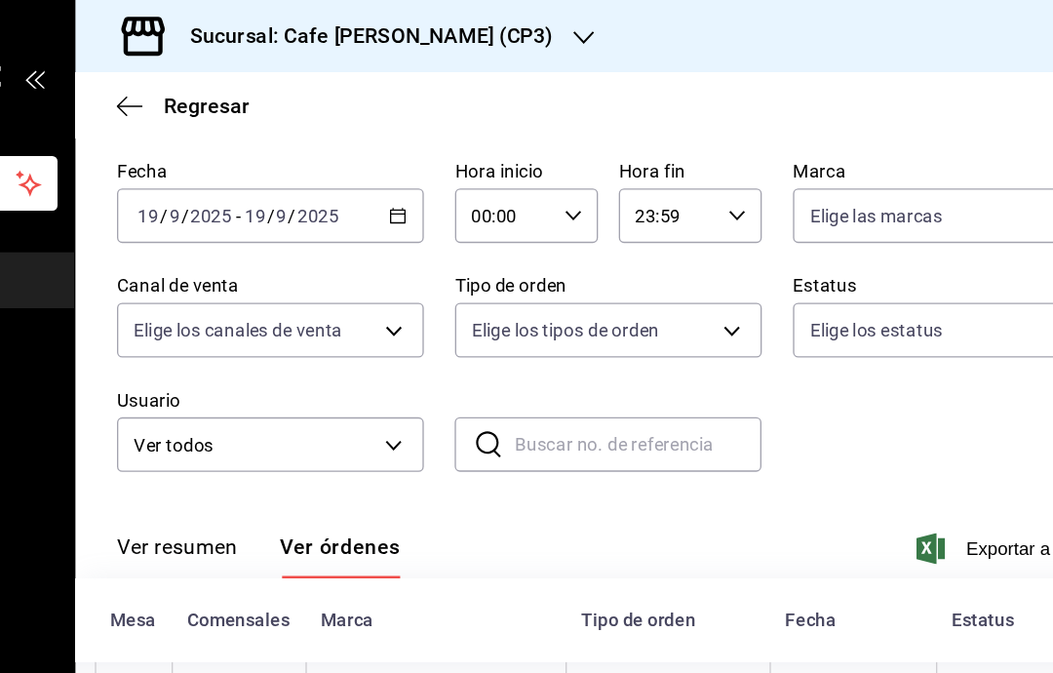
click at [884, 400] on icon "button" at bounding box center [894, 411] width 21 height 23
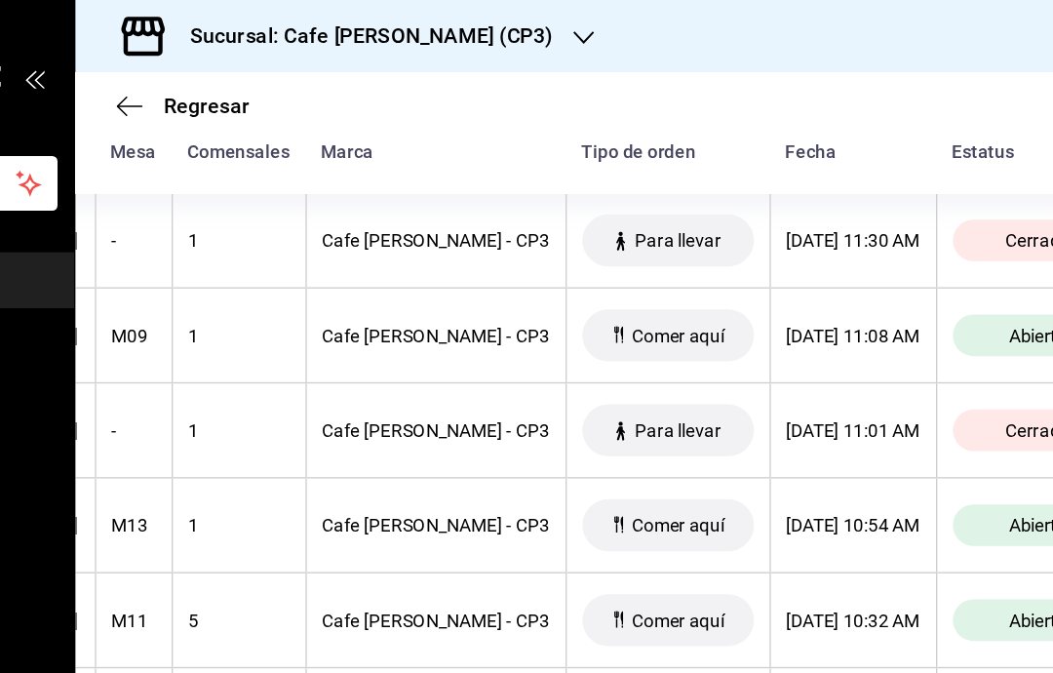
scroll to position [0, 387]
click at [899, 216] on th "Abierta" at bounding box center [985, 251] width 173 height 71
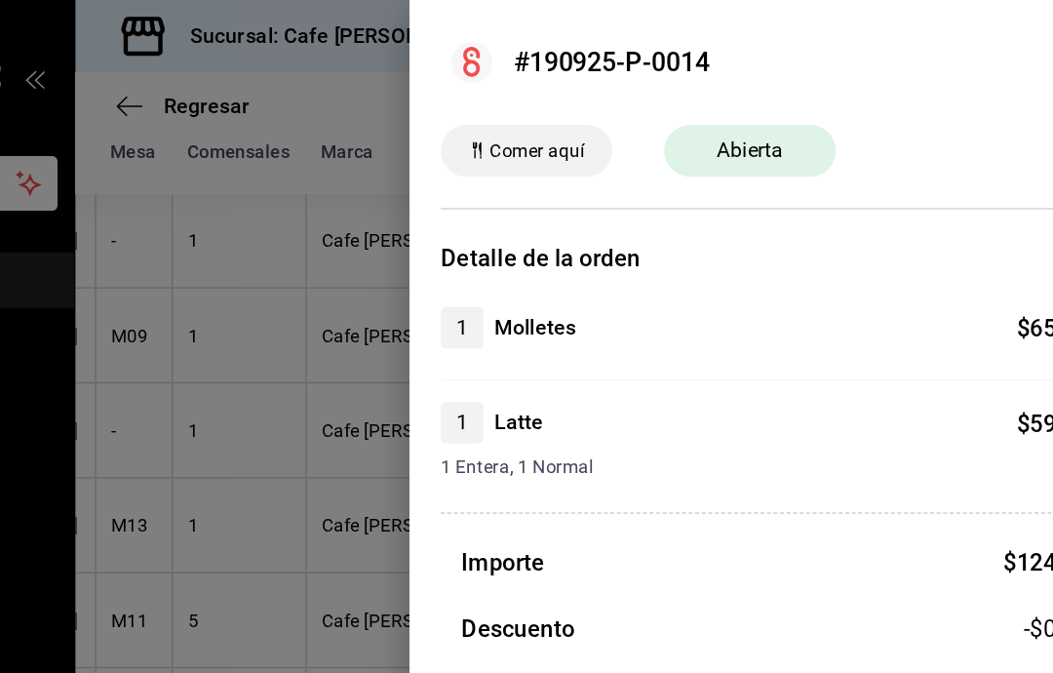
scroll to position [0, 0]
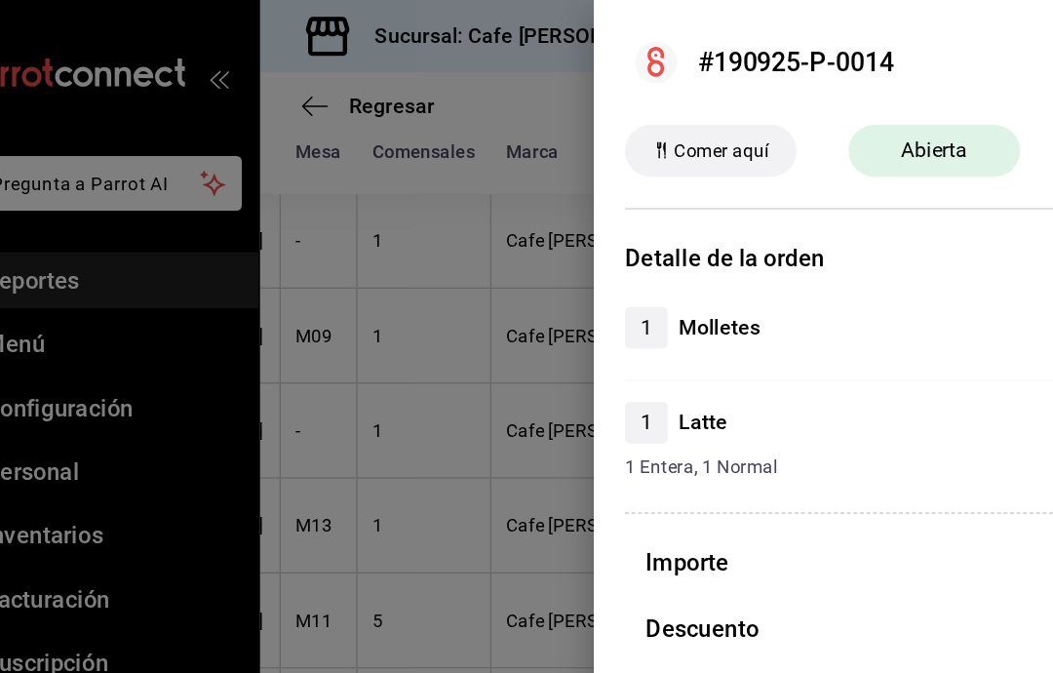
click at [56, 216] on div at bounding box center [526, 336] width 1053 height 673
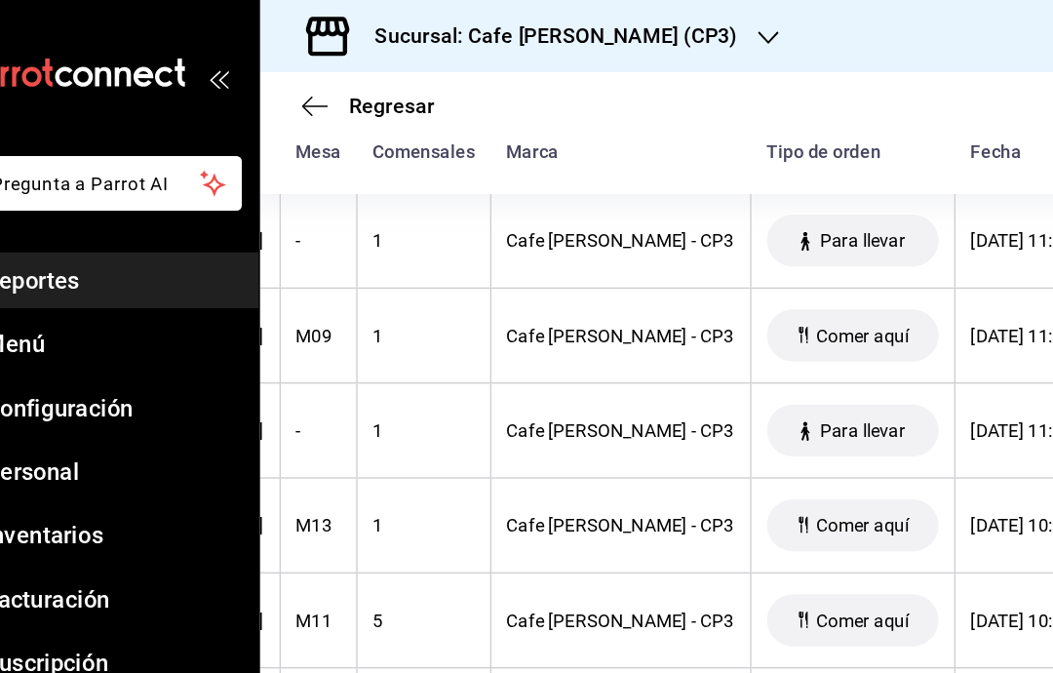
click at [51, 220] on span "Reportes" at bounding box center [142, 210] width 190 height 26
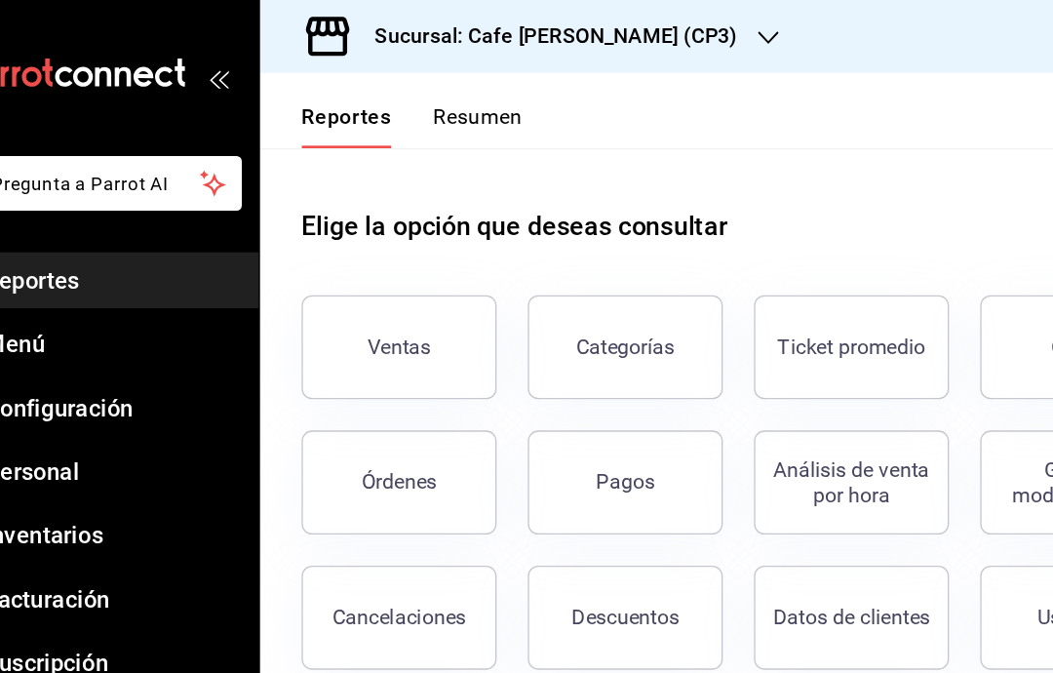
click at [50, 220] on span "Reportes" at bounding box center [142, 210] width 190 height 26
click at [330, 368] on div "Órdenes" at bounding box center [358, 361] width 57 height 19
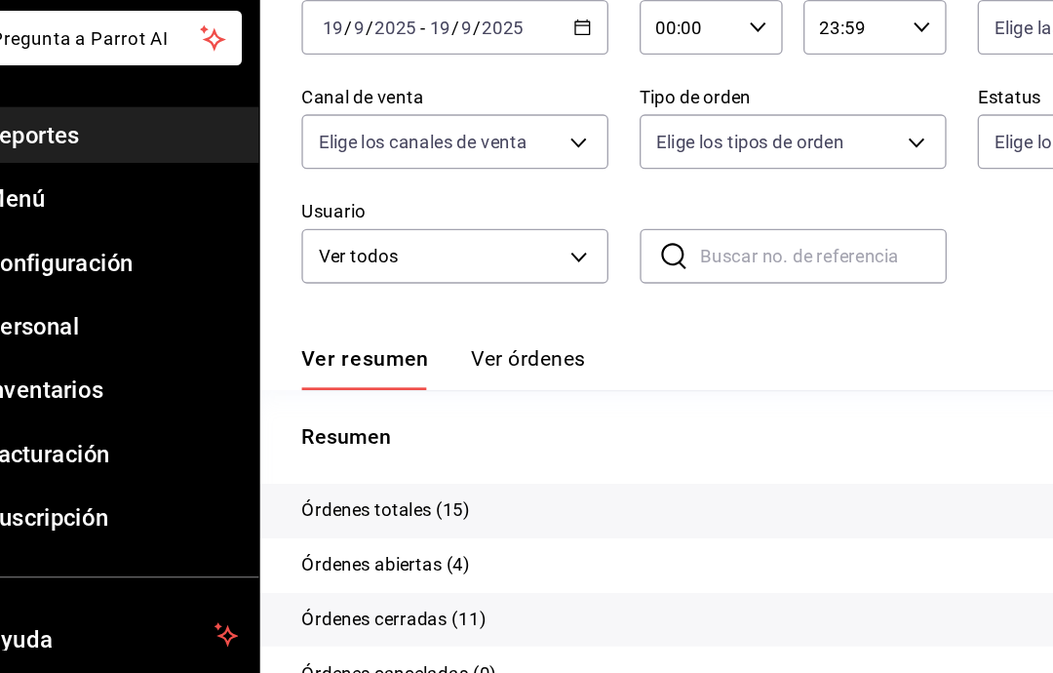
scroll to position [35, 0]
click at [412, 369] on button "Ver órdenes" at bounding box center [455, 385] width 86 height 33
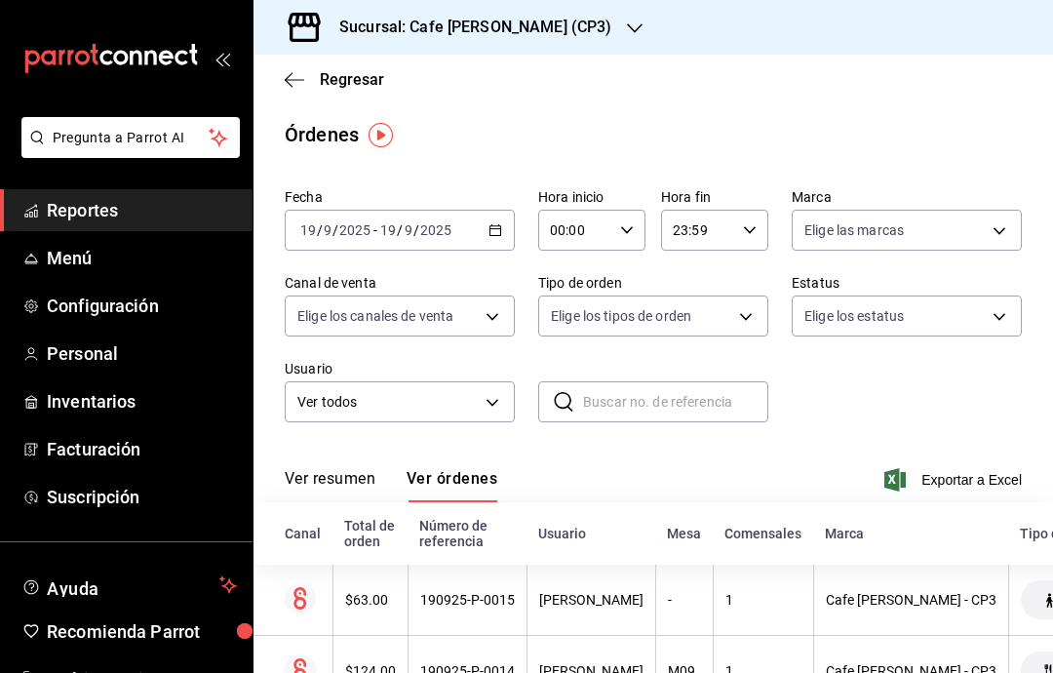
click at [291, 77] on icon "button" at bounding box center [295, 80] width 20 height 18
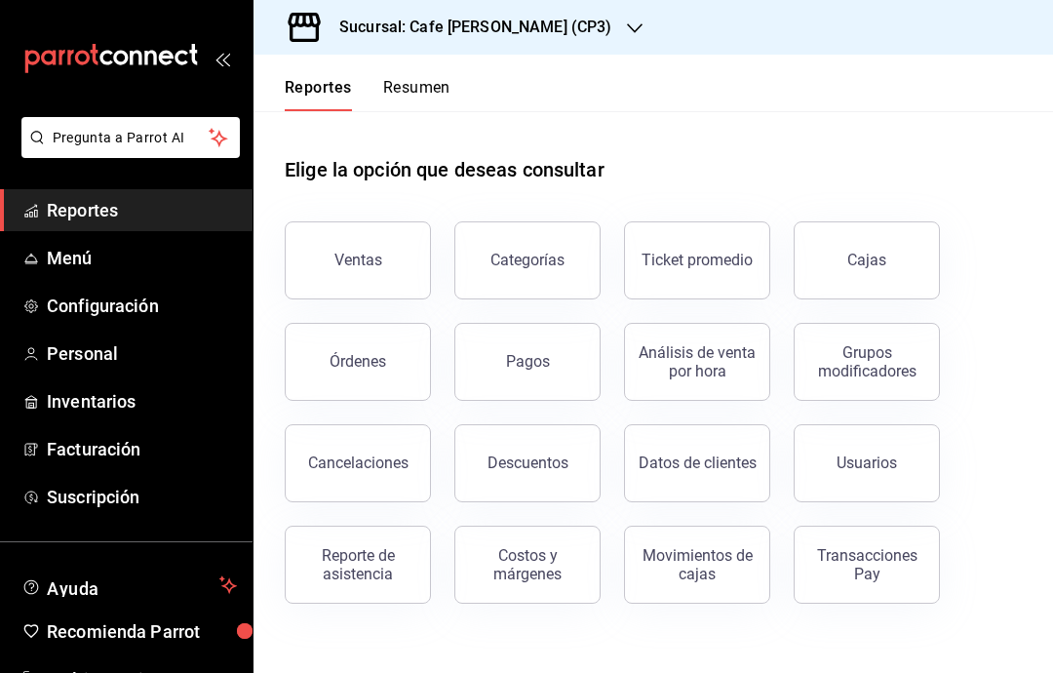
click at [374, 277] on button "Ventas" at bounding box center [358, 260] width 146 height 78
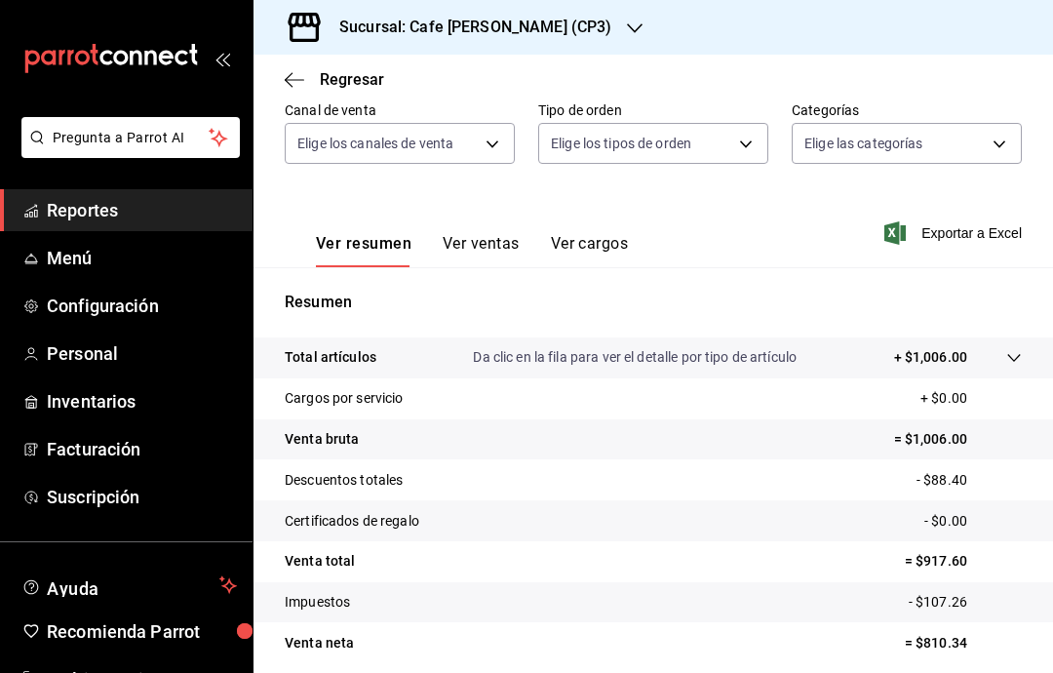
scroll to position [183, 0]
